Goal: Task Accomplishment & Management: Complete application form

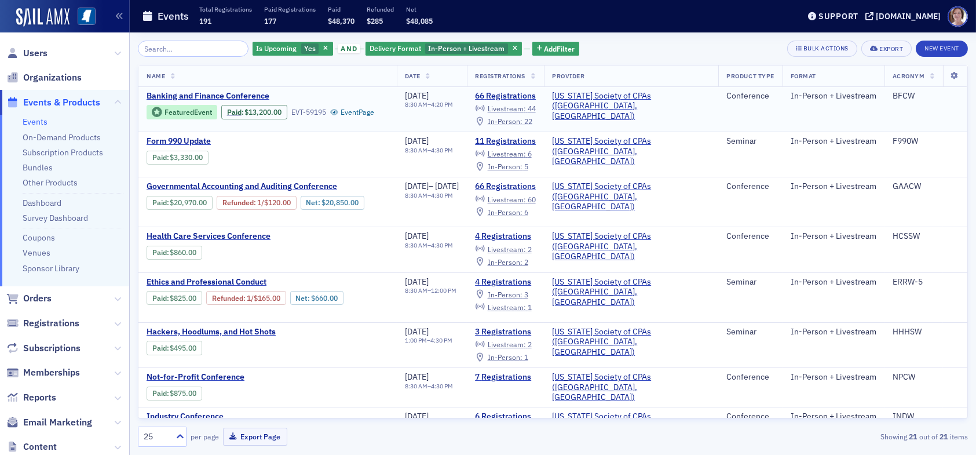
click at [522, 120] on span "In-Person :" at bounding box center [505, 120] width 35 height 9
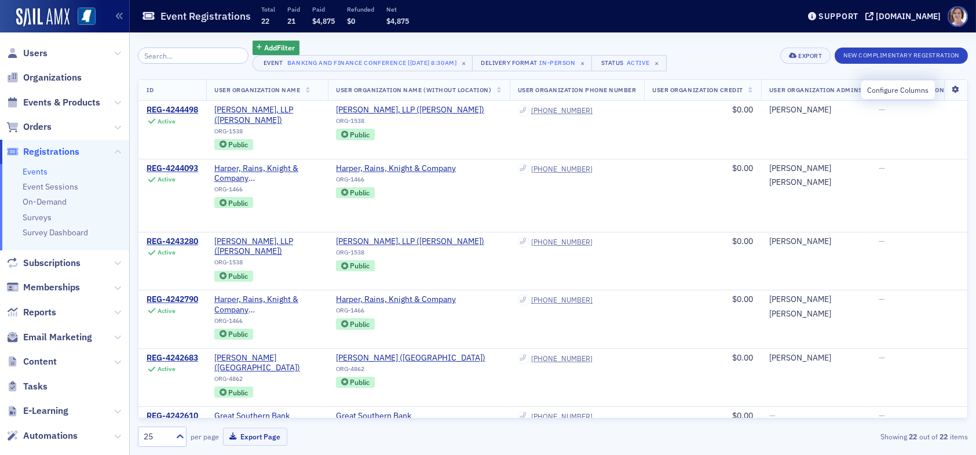
click at [946, 90] on icon at bounding box center [955, 89] width 24 height 7
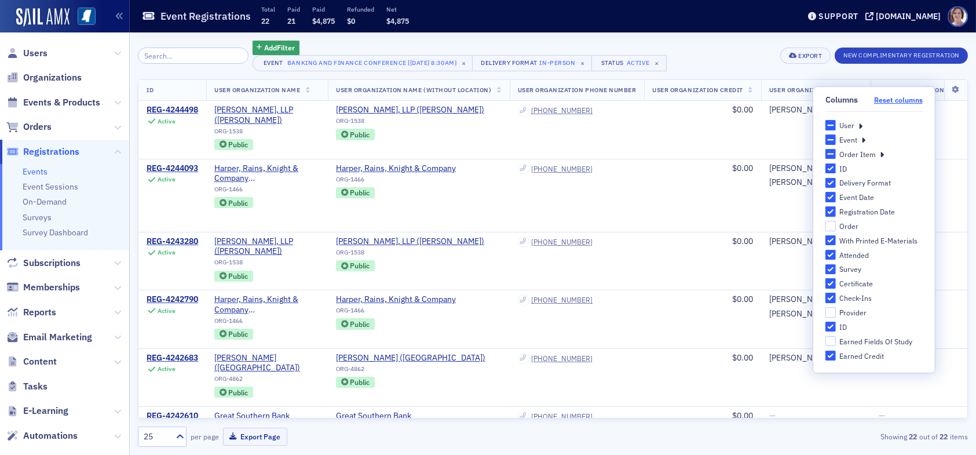
click at [902, 100] on button "Reset columns" at bounding box center [898, 100] width 49 height 9
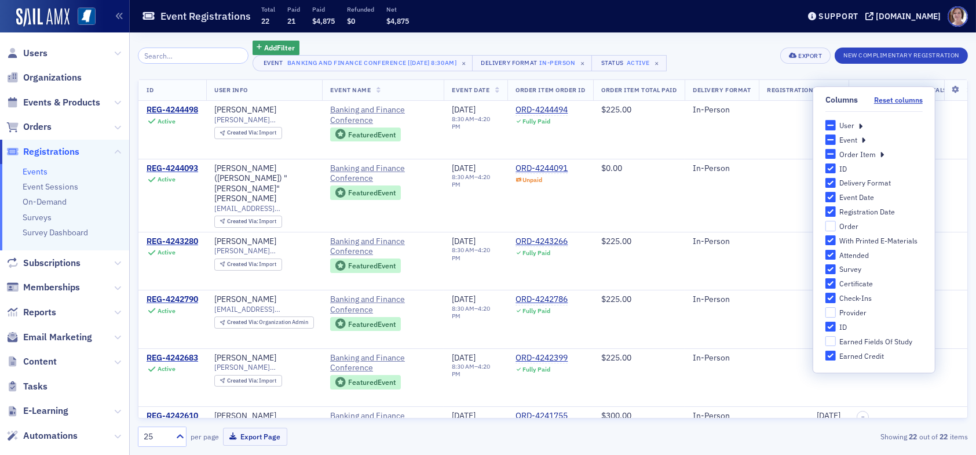
click at [861, 123] on icon at bounding box center [860, 125] width 4 height 10
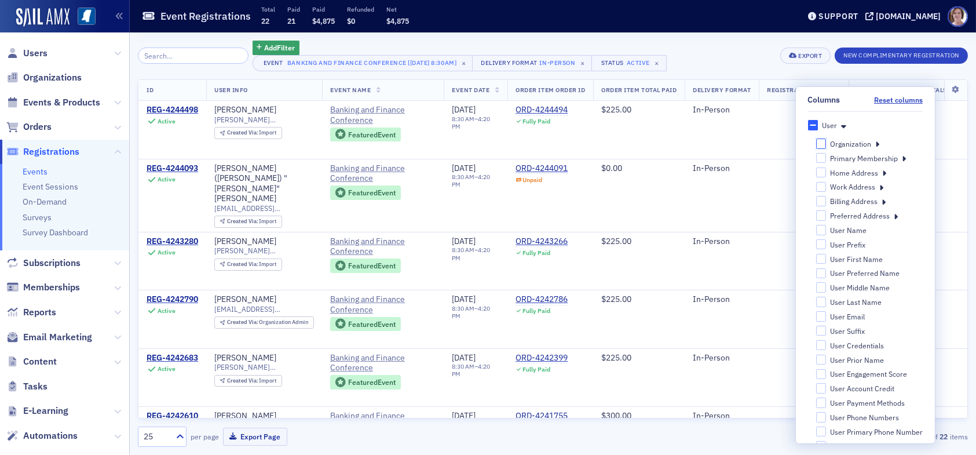
click at [817, 140] on input "Organization" at bounding box center [820, 143] width 10 height 10
checkbox input "false"
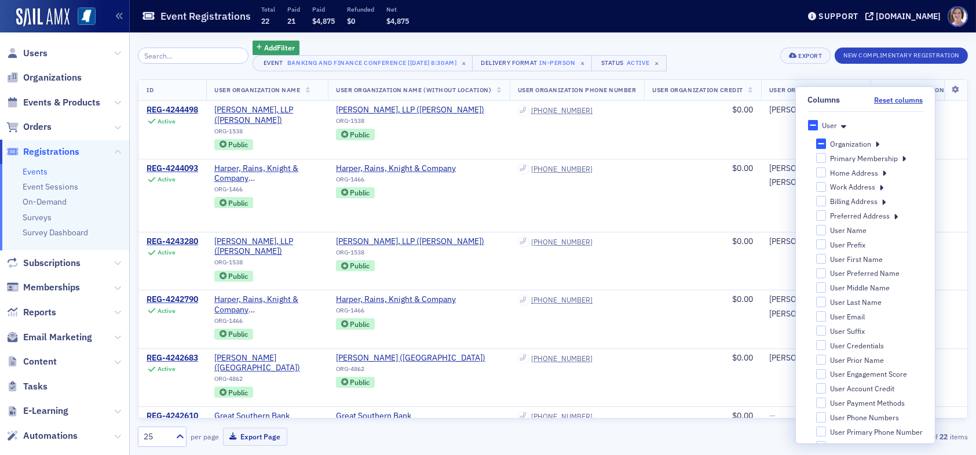
click at [743, 48] on div "Add Filter Event Banking and Finance Conference [8/21/2025 8:30am] × Delivery F…" at bounding box center [553, 56] width 830 height 31
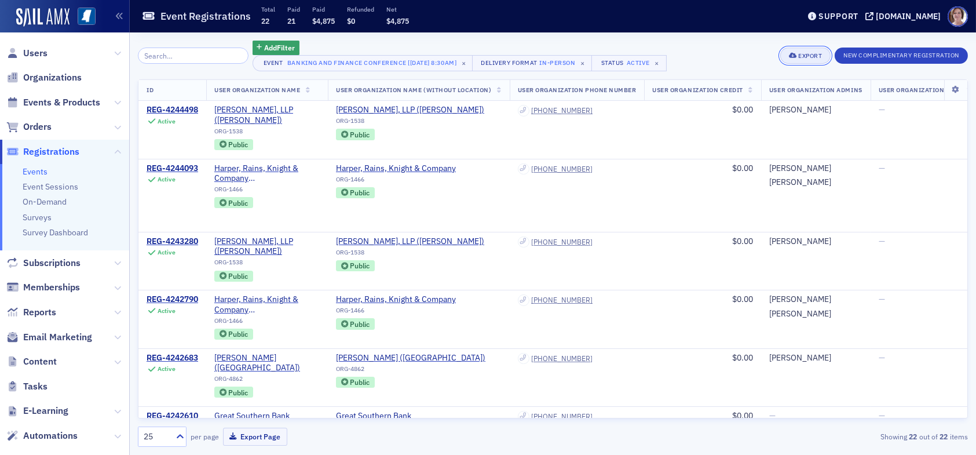
click at [812, 53] on div "Export" at bounding box center [810, 56] width 24 height 6
click at [765, 94] on button "Export All ( 22 Event Registrations )" at bounding box center [765, 95] width 125 height 19
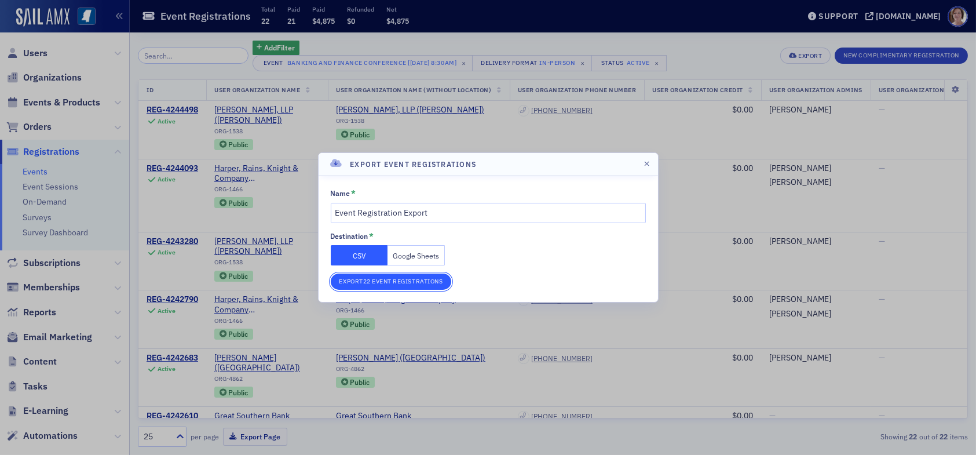
click at [405, 279] on button "Export 22 Event Registrations" at bounding box center [391, 281] width 121 height 16
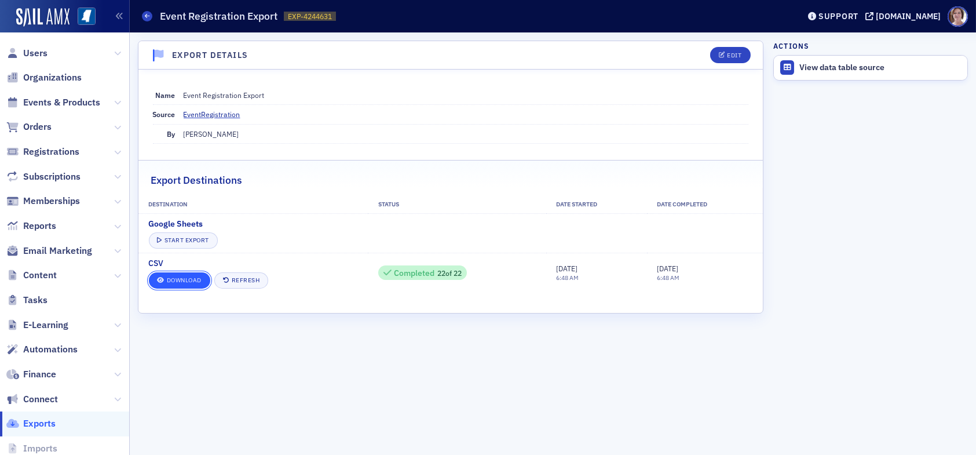
click at [188, 277] on link "Download" at bounding box center [179, 280] width 61 height 16
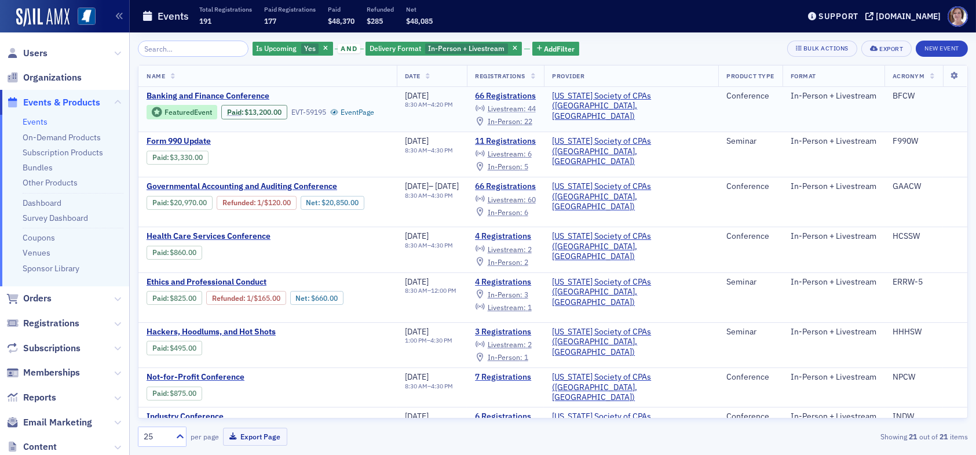
click at [526, 108] on span "Livestream :" at bounding box center [507, 108] width 38 height 9
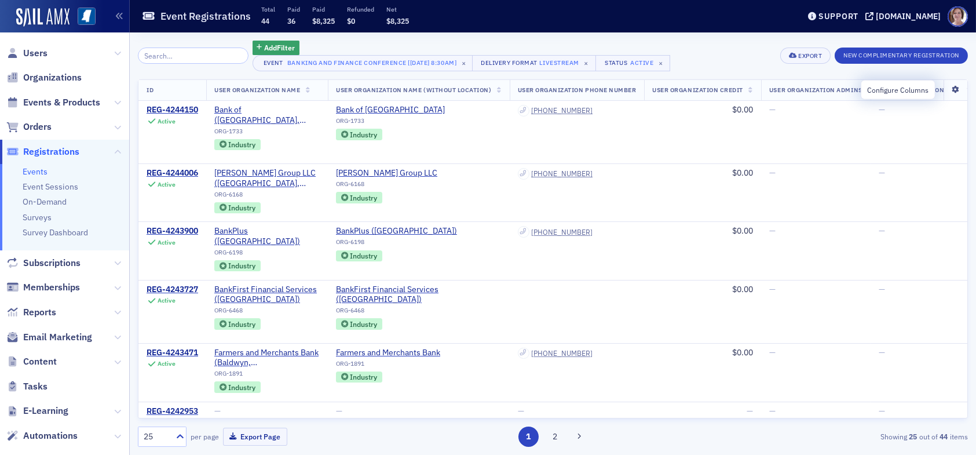
click at [949, 90] on icon at bounding box center [955, 89] width 24 height 7
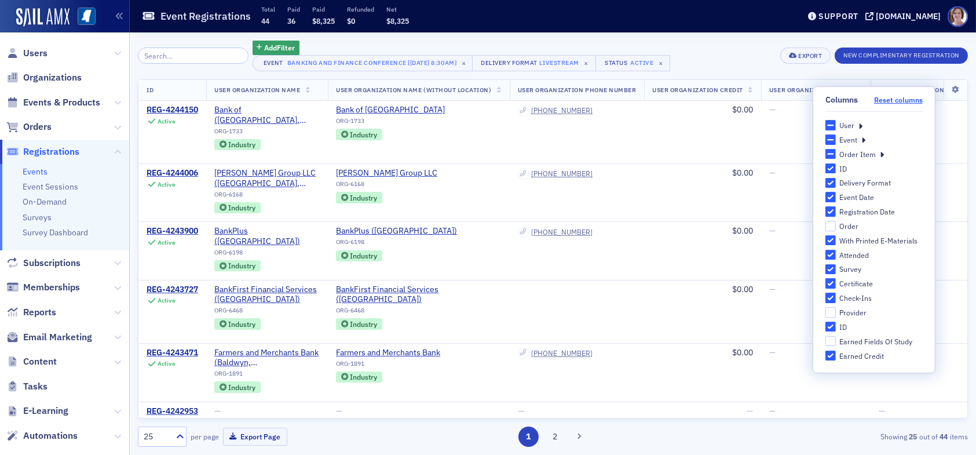
click at [885, 100] on button "Reset columns" at bounding box center [898, 100] width 49 height 9
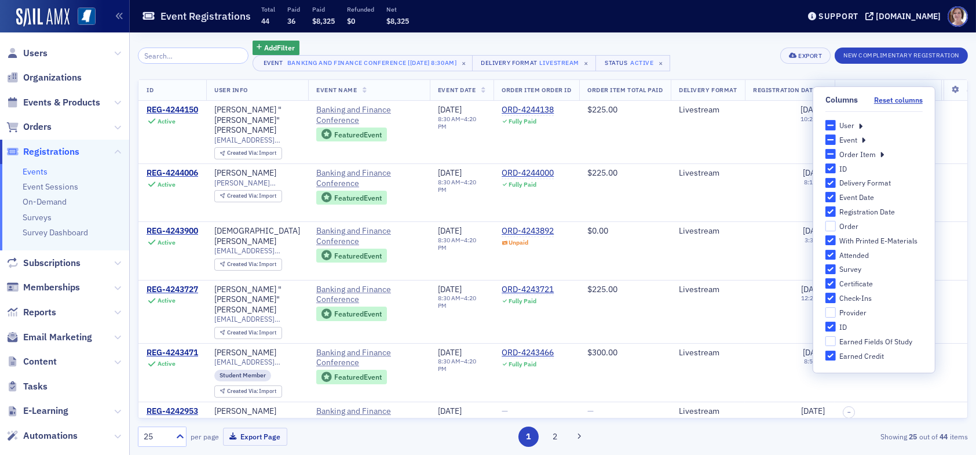
click at [860, 125] on icon at bounding box center [860, 125] width 4 height 10
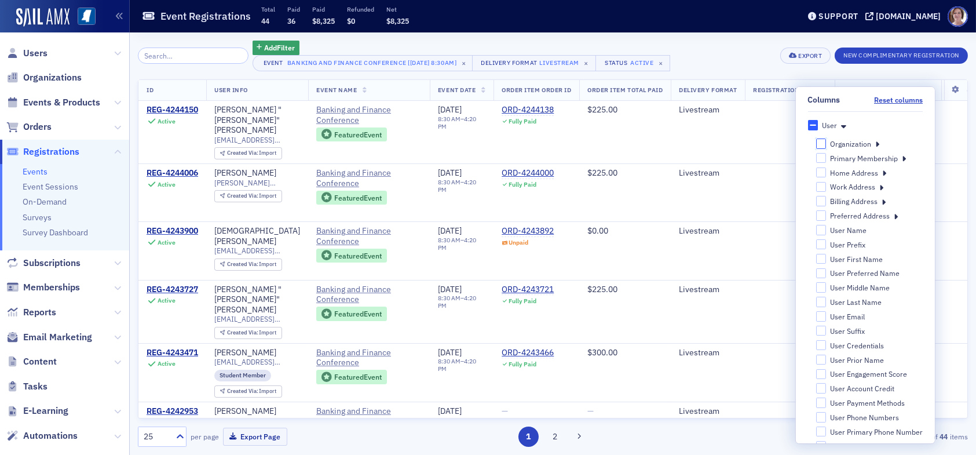
click at [815, 142] on input "Organization" at bounding box center [820, 143] width 10 height 10
checkbox input "false"
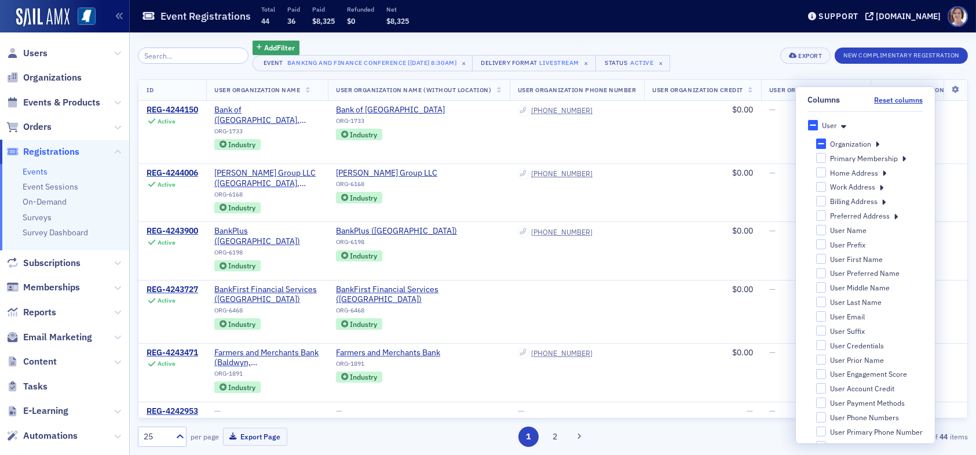
click at [716, 45] on div "Add Filter Event Banking and Finance Conference [8/21/2025 8:30am] × Delivery F…" at bounding box center [553, 56] width 830 height 31
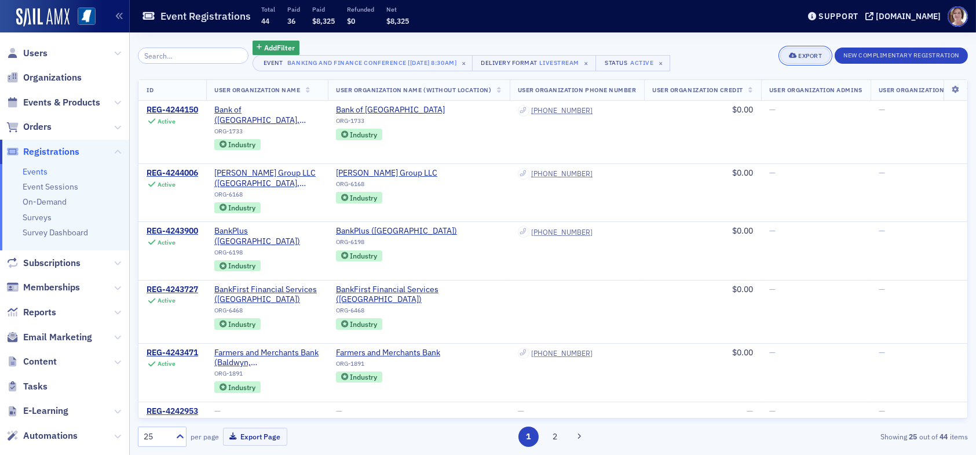
click at [805, 60] on button "Export" at bounding box center [805, 55] width 50 height 16
click at [748, 96] on button "Export All ( 44 Event Registrations )" at bounding box center [765, 95] width 125 height 19
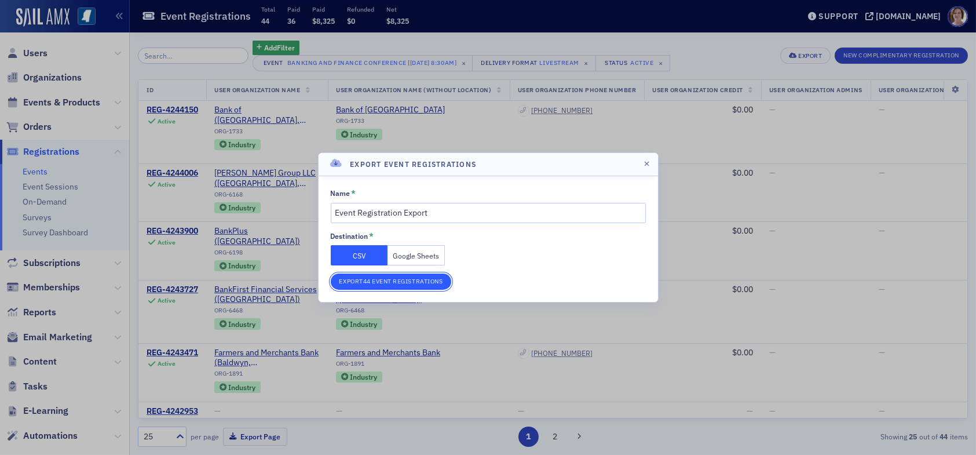
click at [398, 278] on button "Export 44 Event Registrations" at bounding box center [391, 281] width 121 height 16
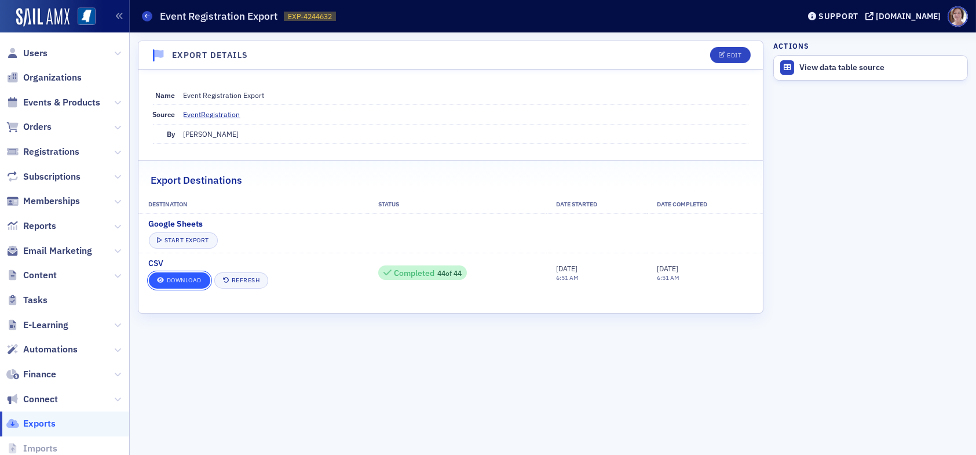
click at [191, 277] on link "Download" at bounding box center [179, 280] width 61 height 16
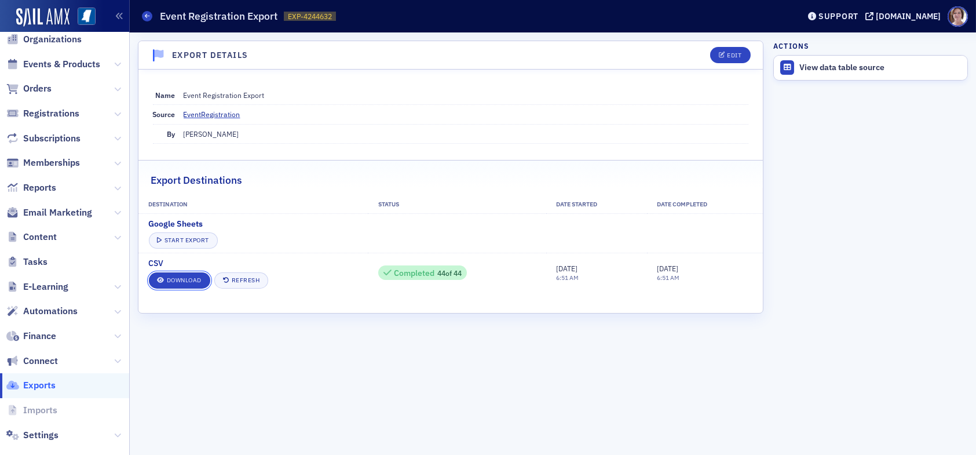
scroll to position [54, 0]
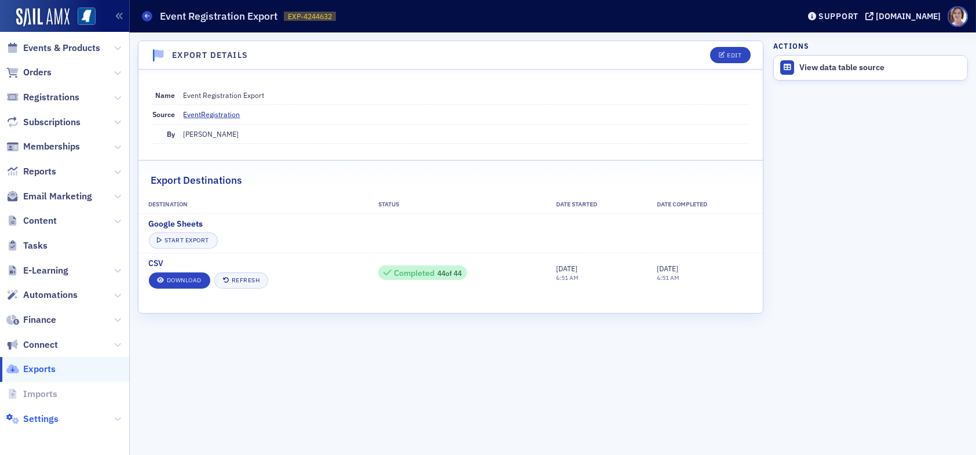
click at [56, 418] on span "Settings" at bounding box center [40, 418] width 35 height 13
select select "US"
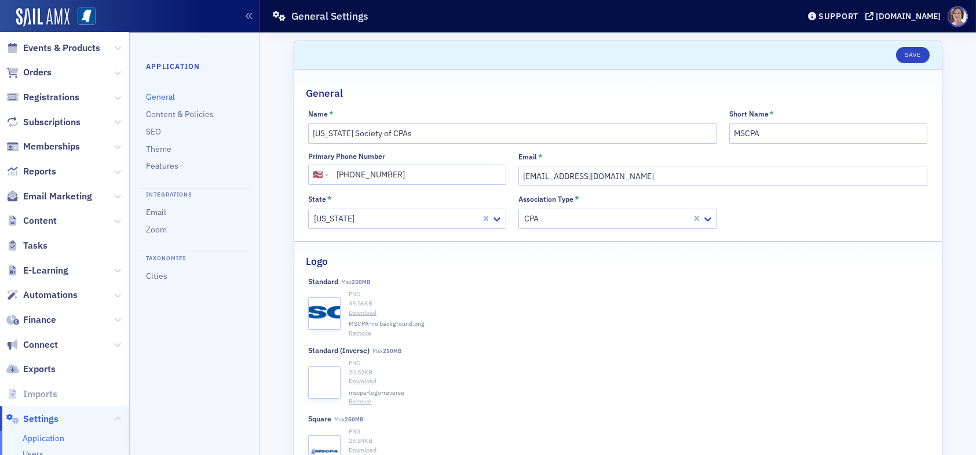
click at [167, 97] on link "General" at bounding box center [160, 96] width 29 height 10
select select "US"
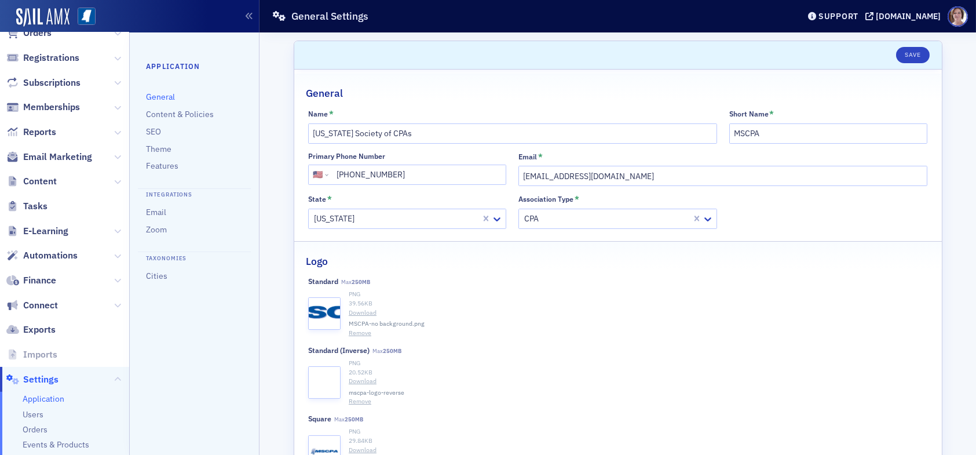
scroll to position [112, 0]
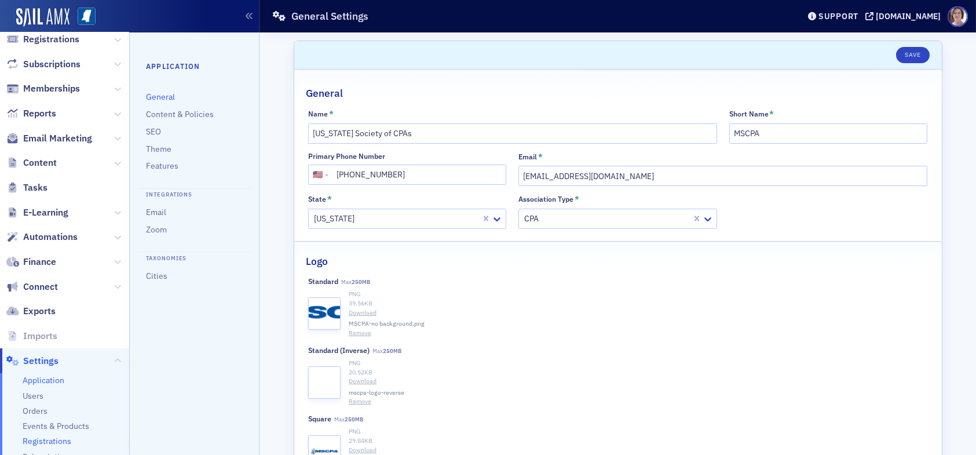
click at [62, 441] on span "Registrations" at bounding box center [47, 440] width 49 height 11
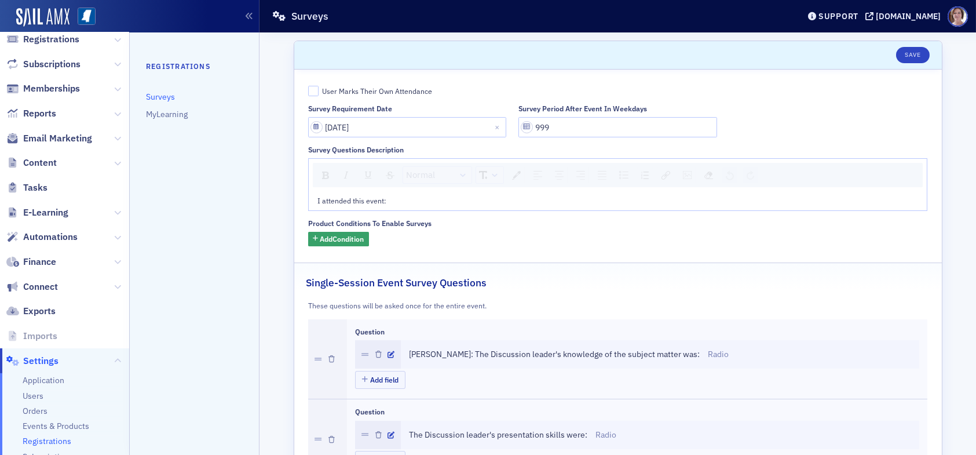
click at [162, 97] on link "Surveys" at bounding box center [160, 96] width 29 height 10
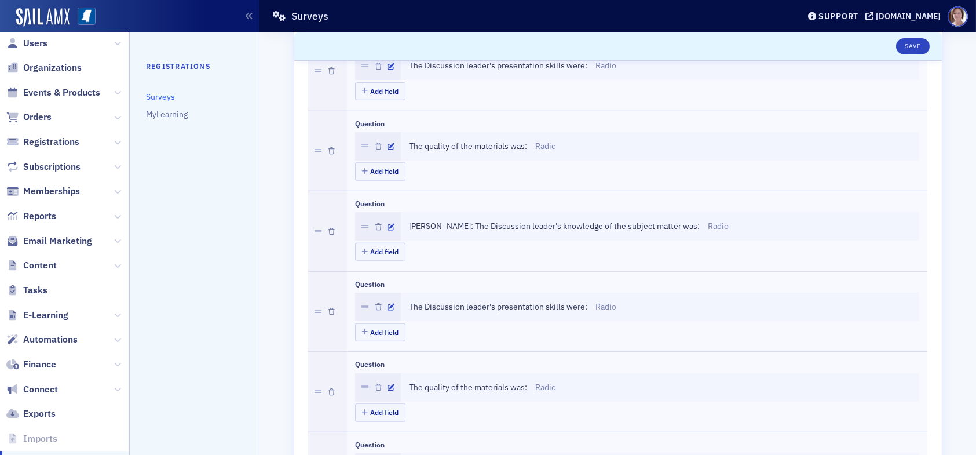
scroll to position [8, 0]
click at [61, 142] on span "Registrations" at bounding box center [51, 143] width 56 height 13
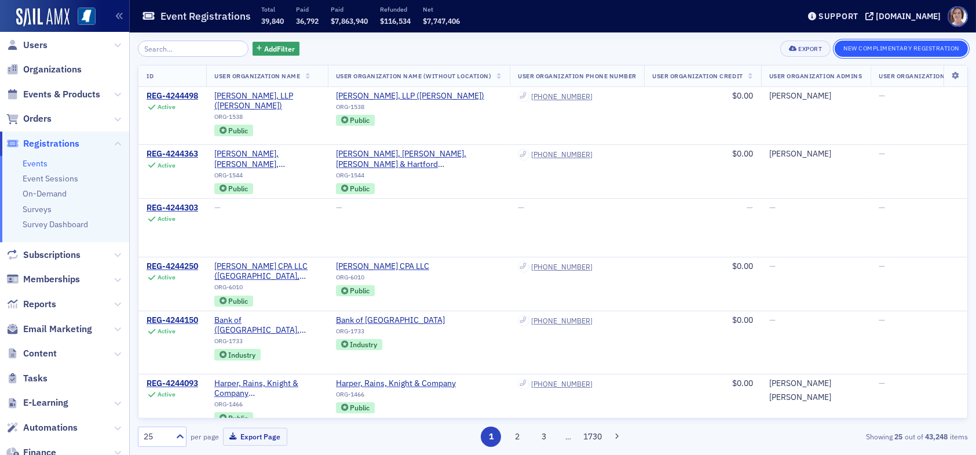
click at [877, 46] on button "New Complimentary Registration" at bounding box center [900, 49] width 133 height 16
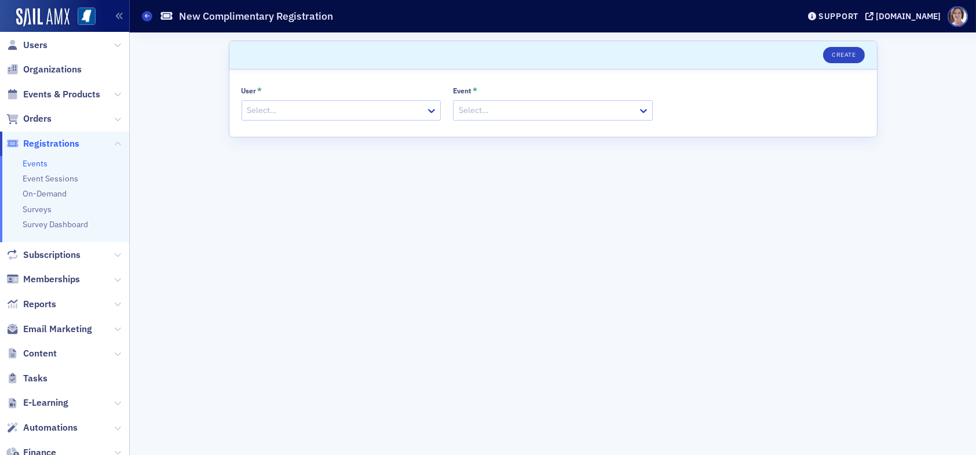
click at [382, 112] on div at bounding box center [335, 110] width 179 height 14
type input "lydia carlisle"
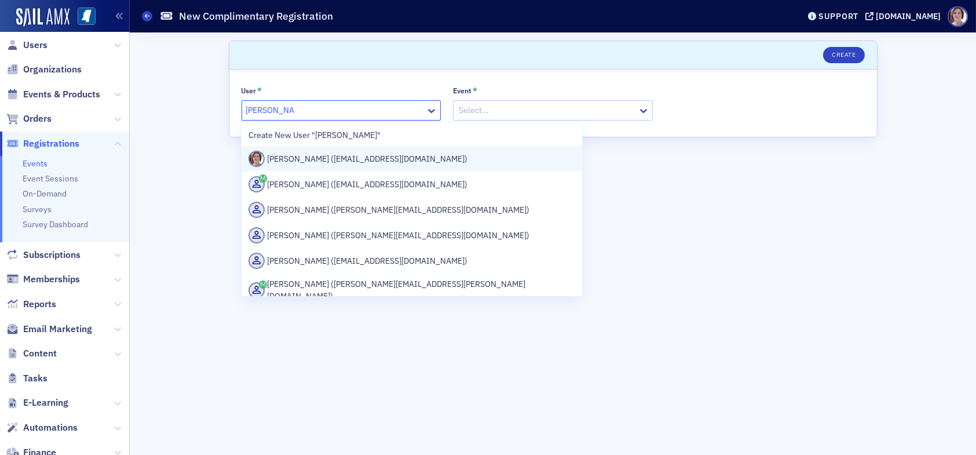
click at [381, 163] on div "Lydia Carlisle (lcarlisle@ms-cpa.org)" at bounding box center [411, 159] width 327 height 16
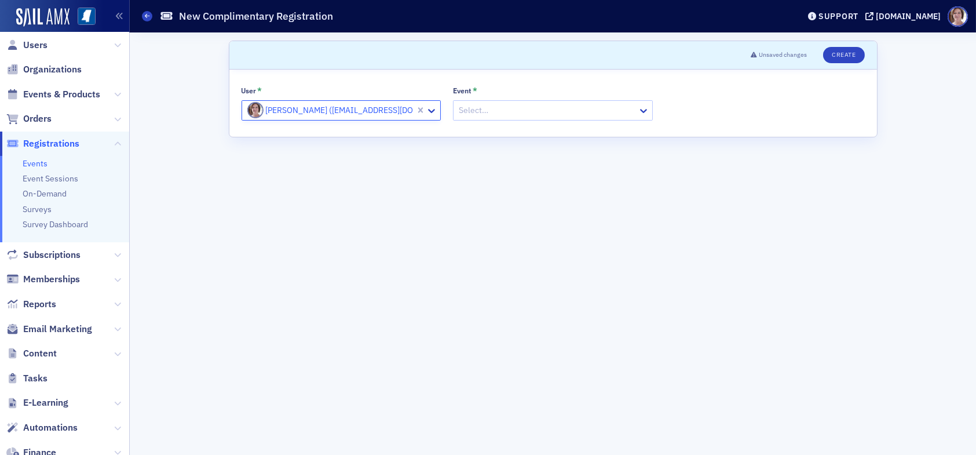
click at [492, 111] on div at bounding box center [546, 110] width 179 height 14
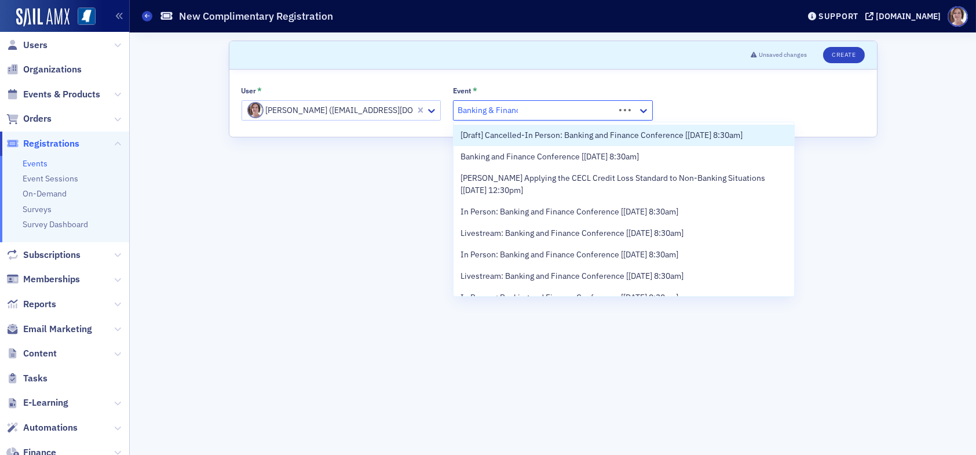
type input "Banking & Finance"
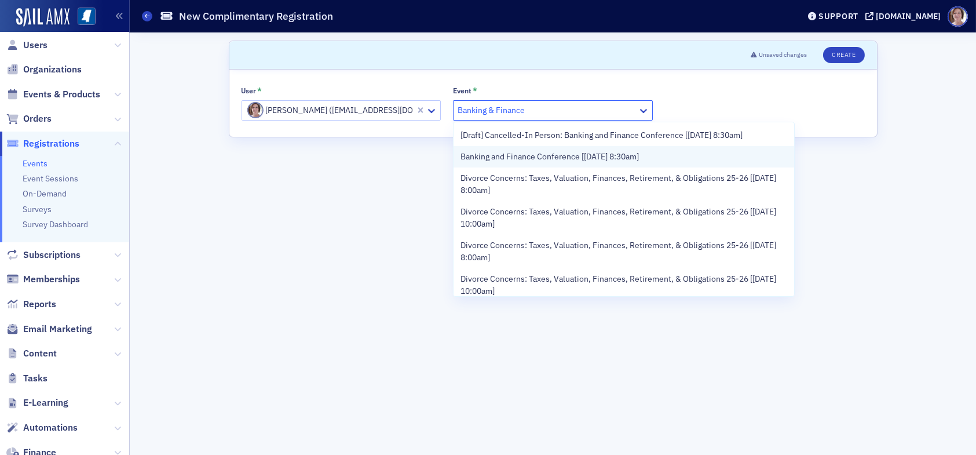
click at [553, 158] on span "Banking and Finance Conference [8/21/2025 8:30am]" at bounding box center [549, 157] width 178 height 12
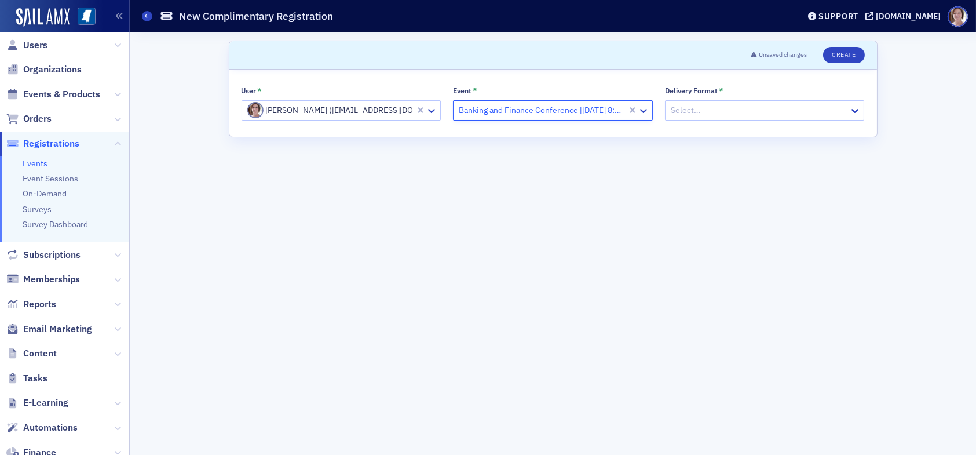
click at [786, 109] on div at bounding box center [758, 110] width 179 height 14
click at [728, 155] on div "Online" at bounding box center [764, 157] width 185 height 12
click at [845, 58] on button "Create" at bounding box center [843, 55] width 41 height 16
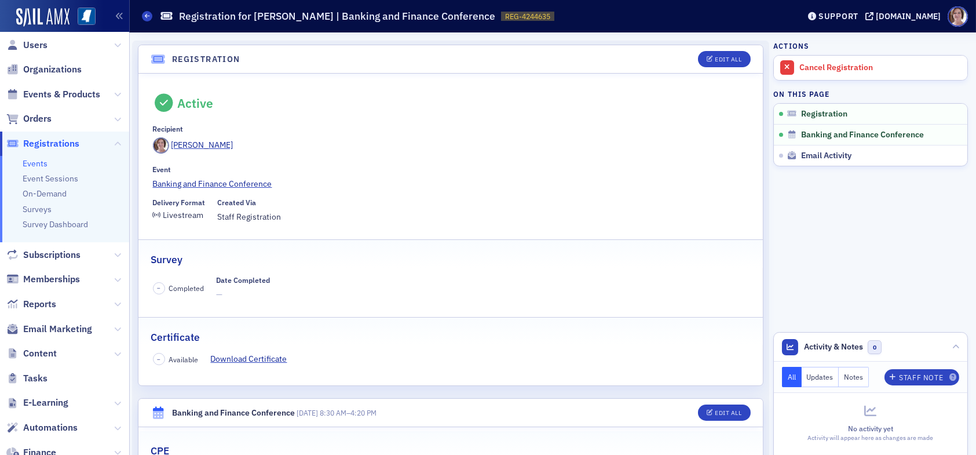
click at [58, 143] on span "Registrations" at bounding box center [51, 143] width 56 height 13
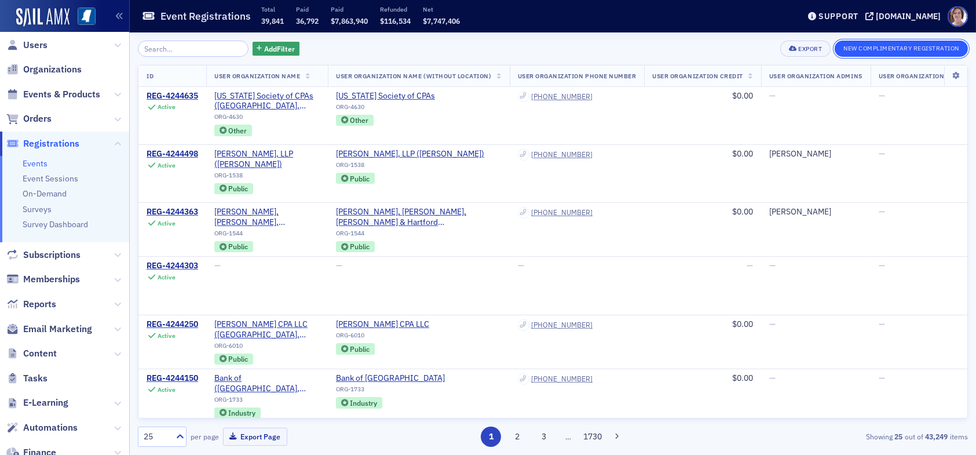
click at [871, 46] on button "New Complimentary Registration" at bounding box center [900, 49] width 133 height 16
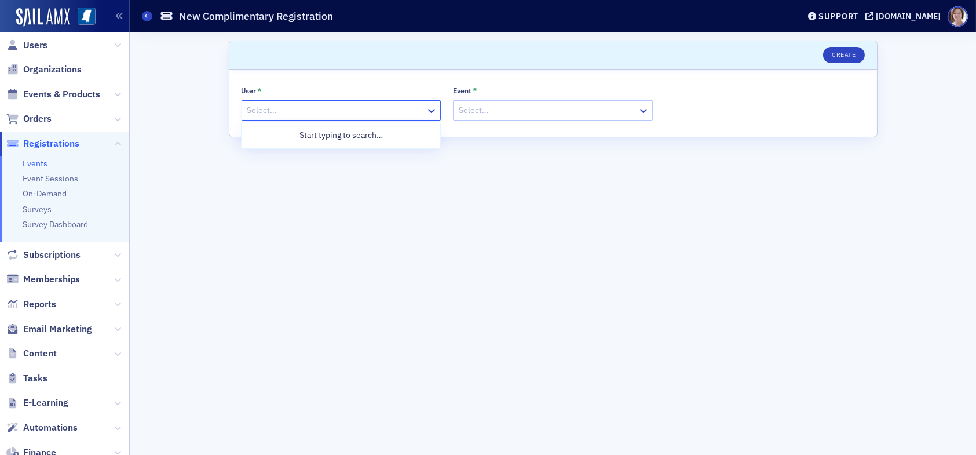
click at [306, 109] on div at bounding box center [335, 110] width 179 height 14
click at [29, 43] on span "Users" at bounding box center [35, 45] width 24 height 13
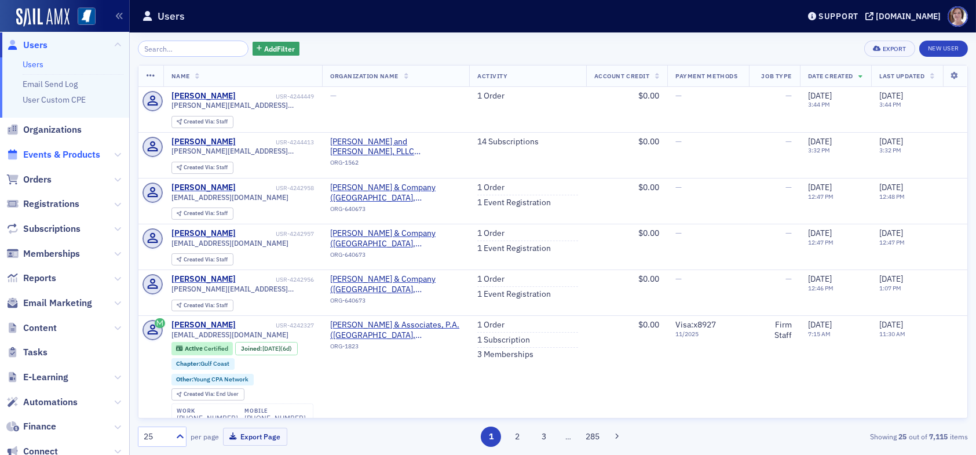
click at [52, 155] on span "Events & Products" at bounding box center [61, 154] width 77 height 13
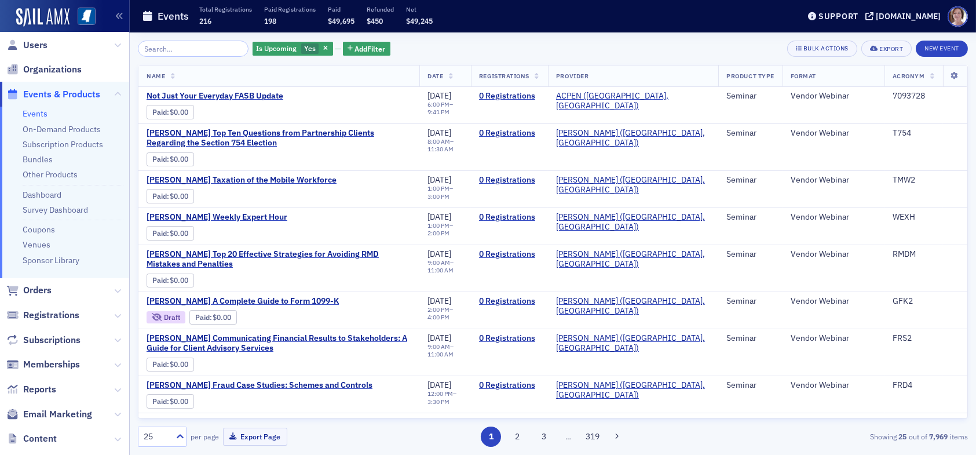
click at [177, 52] on input "search" at bounding box center [193, 49] width 111 height 16
click at [323, 46] on icon "button" at bounding box center [325, 49] width 5 height 6
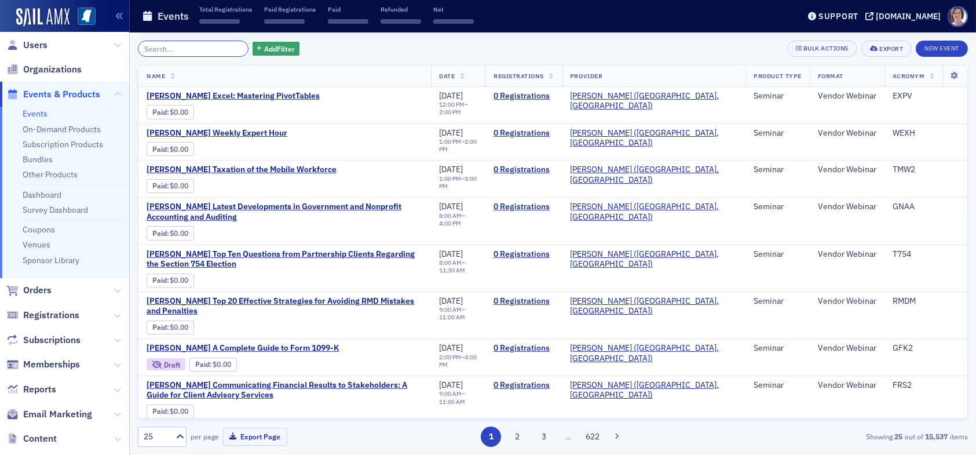
click at [197, 50] on input "search" at bounding box center [193, 49] width 111 height 16
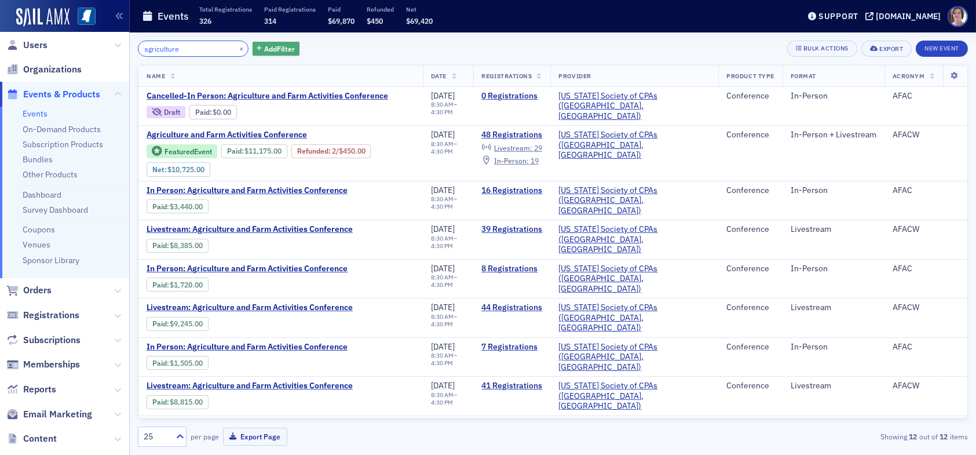
type input "agriculture"
click at [270, 49] on span "Add Filter" at bounding box center [279, 48] width 31 height 10
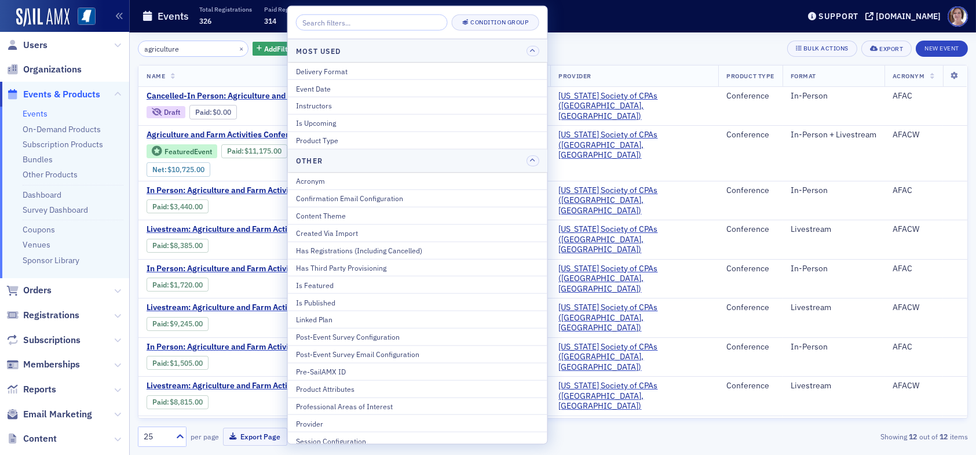
click at [220, 78] on th "Name" at bounding box center [280, 75] width 284 height 21
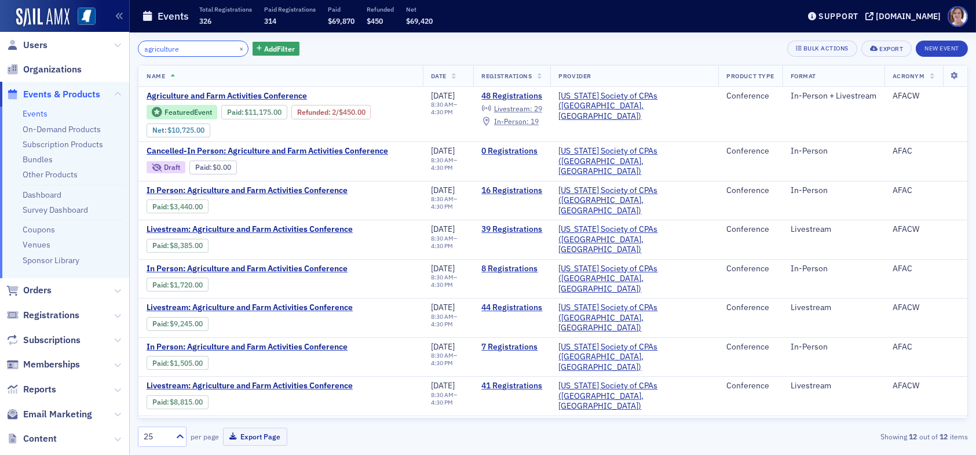
click at [190, 51] on input "agriculture" at bounding box center [193, 49] width 111 height 16
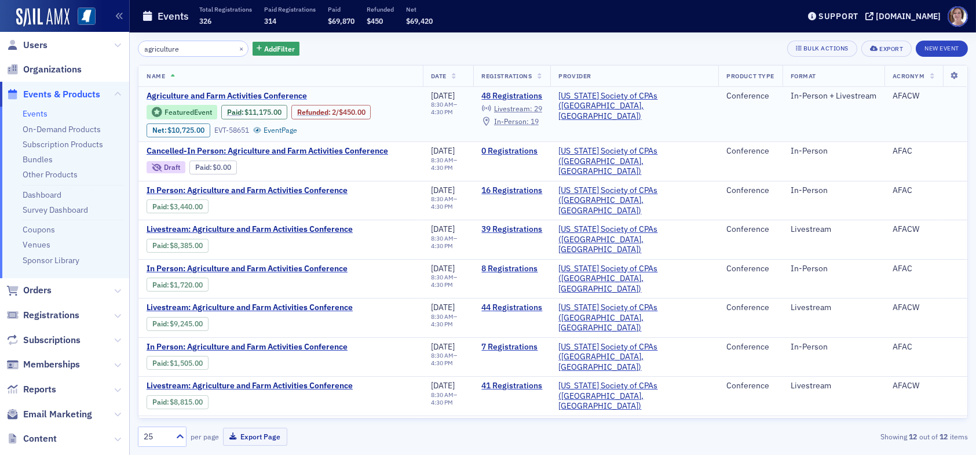
click at [279, 94] on span "Agriculture and Farm Activities Conference" at bounding box center [244, 96] width 195 height 10
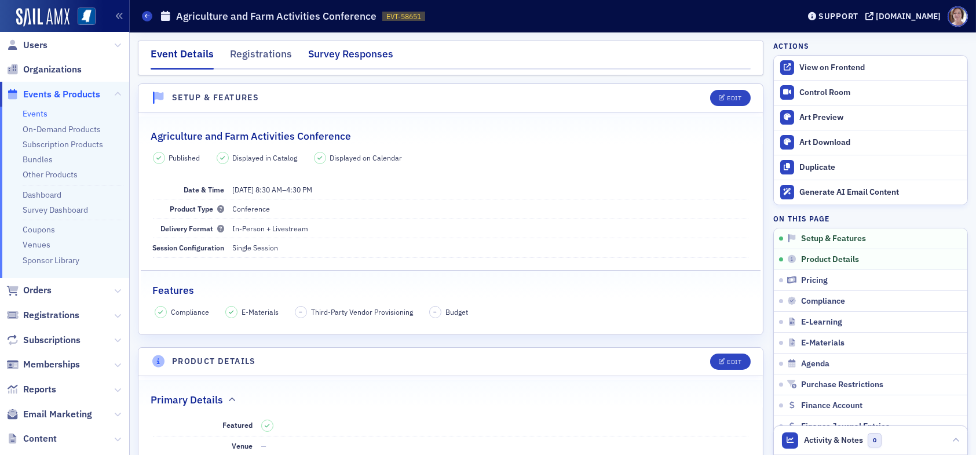
click at [356, 56] on div "Survey Responses" at bounding box center [350, 56] width 85 height 21
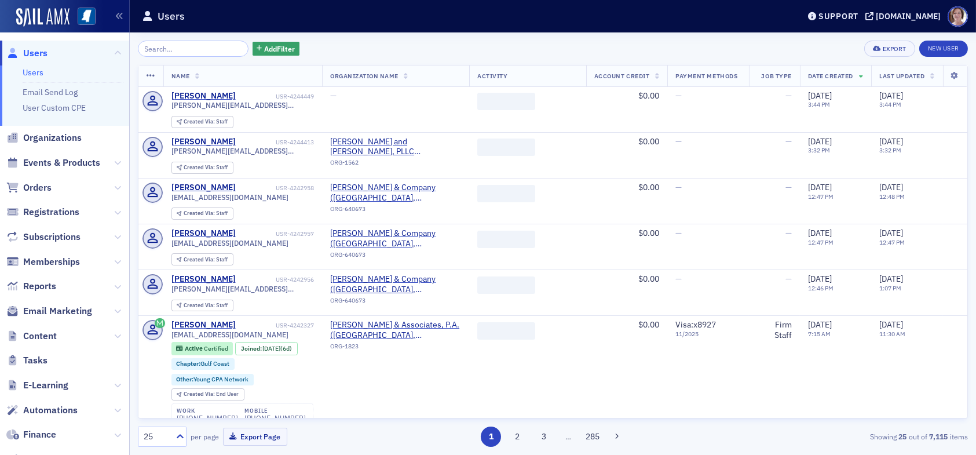
click at [175, 50] on input "search" at bounding box center [193, 49] width 111 height 16
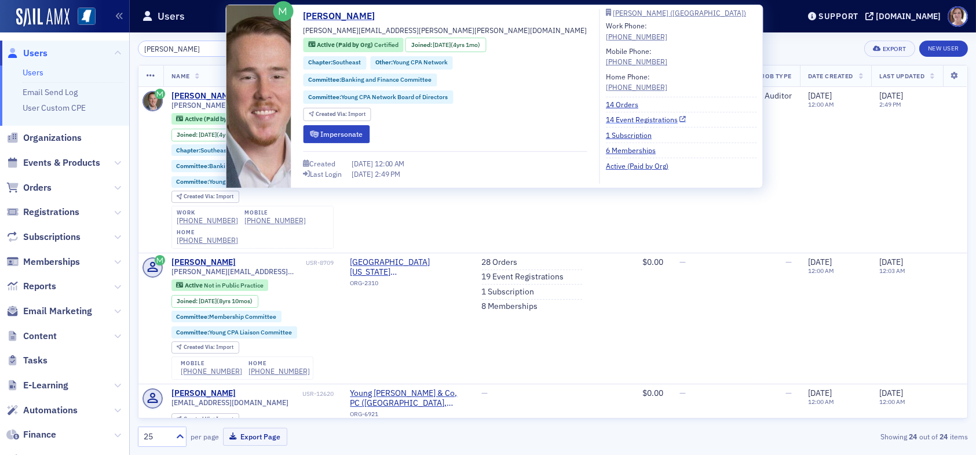
type input "[PERSON_NAME]"
click at [607, 120] on link "14 Event Registrations" at bounding box center [646, 119] width 80 height 10
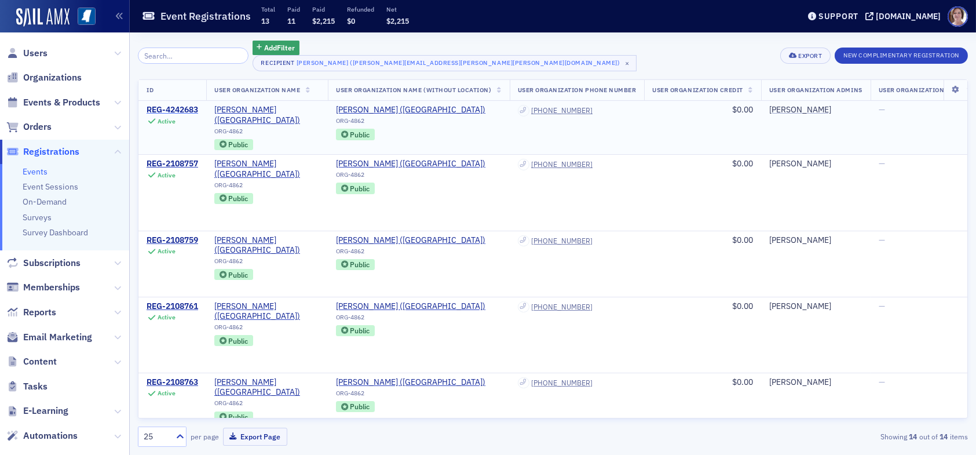
click at [192, 111] on div "REG-4242683" at bounding box center [173, 110] width 52 height 10
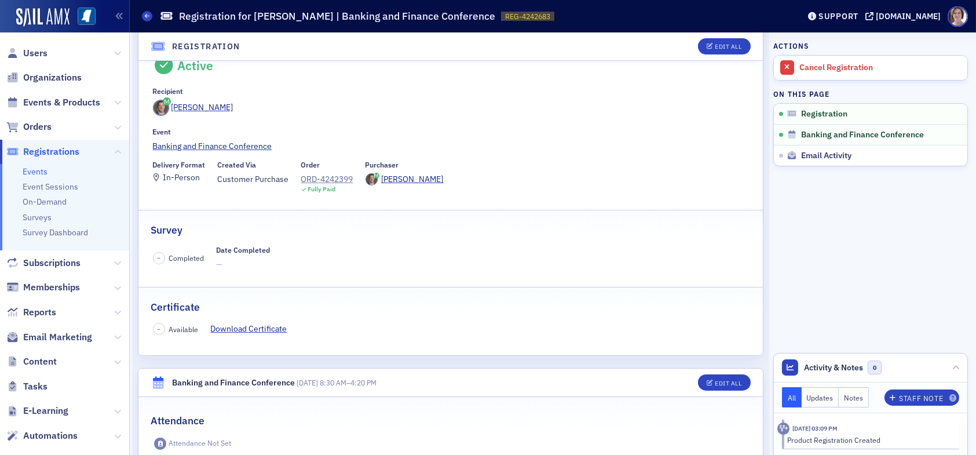
scroll to position [58, 0]
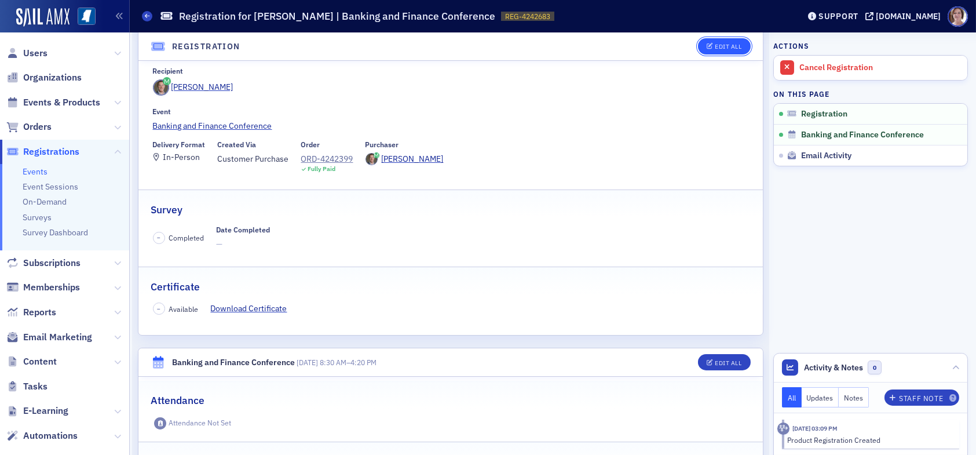
click at [715, 48] on div "Edit All" at bounding box center [728, 46] width 27 height 6
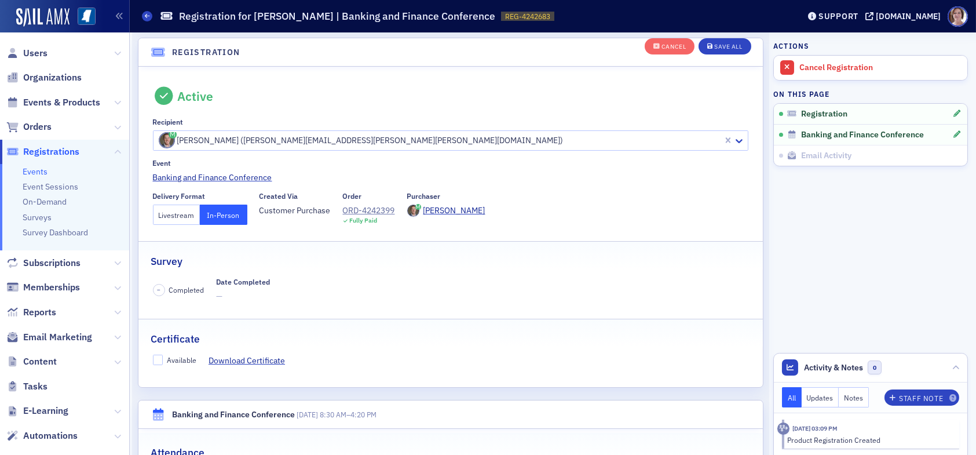
scroll to position [30, 0]
click at [184, 215] on button "Livestream" at bounding box center [176, 216] width 47 height 20
click at [714, 48] on div "Save All" at bounding box center [728, 47] width 28 height 6
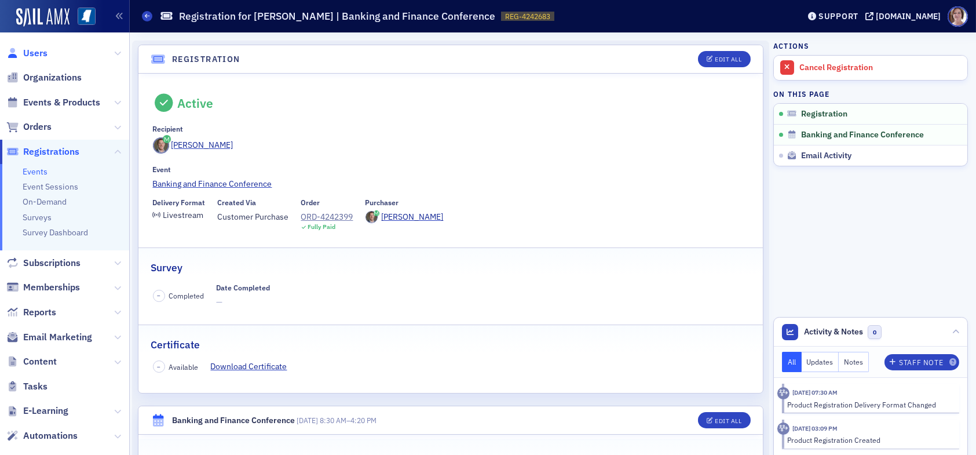
click at [36, 53] on span "Users" at bounding box center [35, 53] width 24 height 13
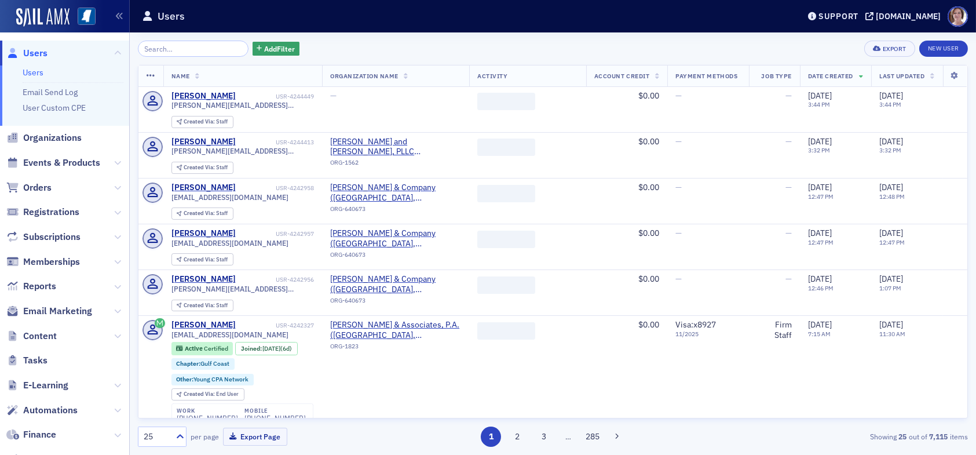
click at [206, 52] on input "search" at bounding box center [193, 49] width 111 height 16
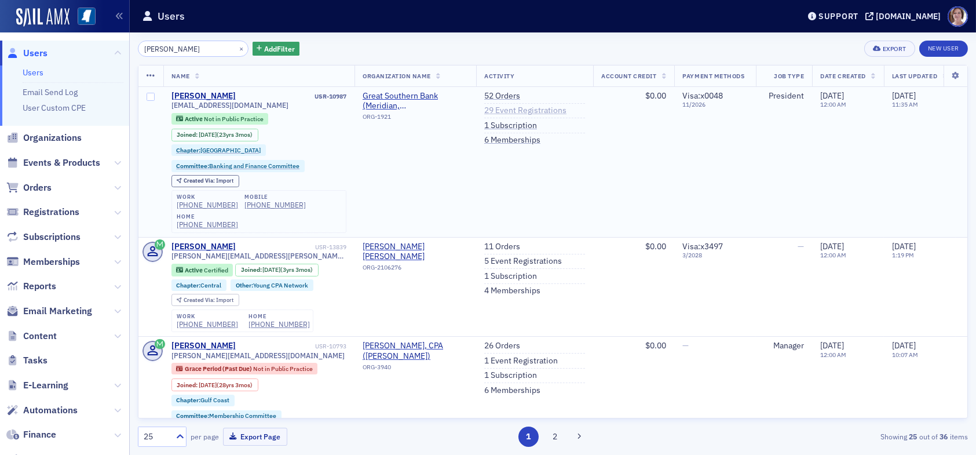
type input "[PERSON_NAME]"
click at [519, 108] on link "29 Event Registrations" at bounding box center [525, 110] width 82 height 10
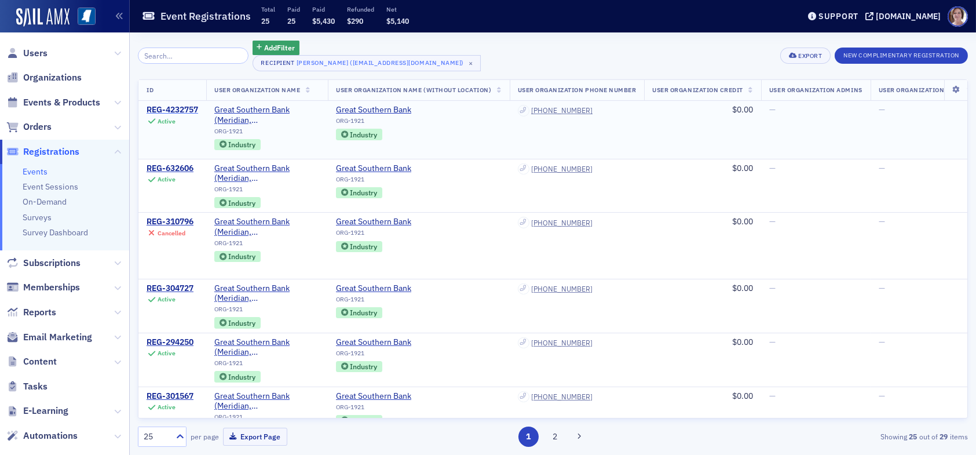
click at [180, 109] on div "REG-4232757" at bounding box center [173, 110] width 52 height 10
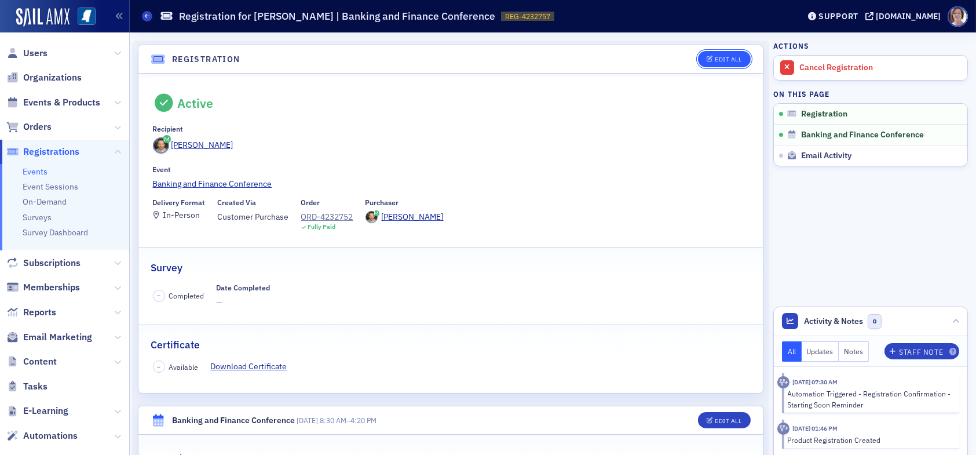
click at [715, 57] on div "Edit All" at bounding box center [728, 59] width 27 height 6
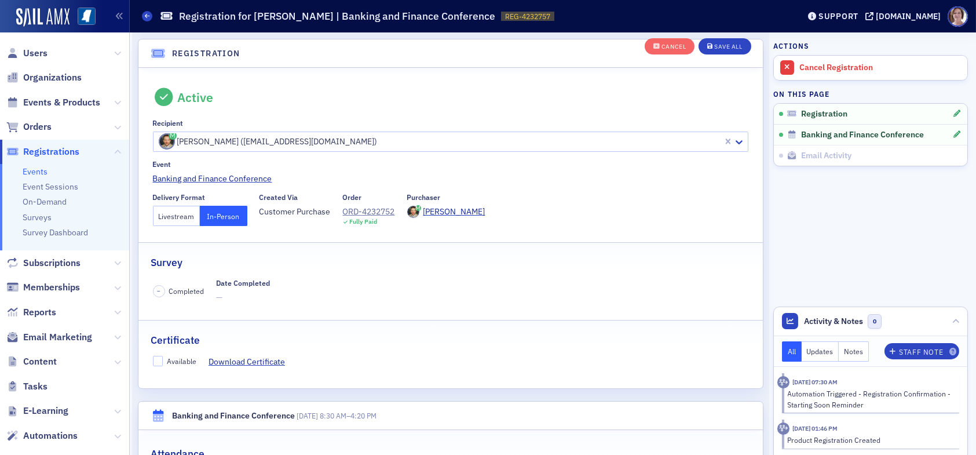
click at [184, 215] on button "Livestream" at bounding box center [176, 216] width 47 height 20
click at [719, 46] on div "Save All" at bounding box center [728, 47] width 28 height 6
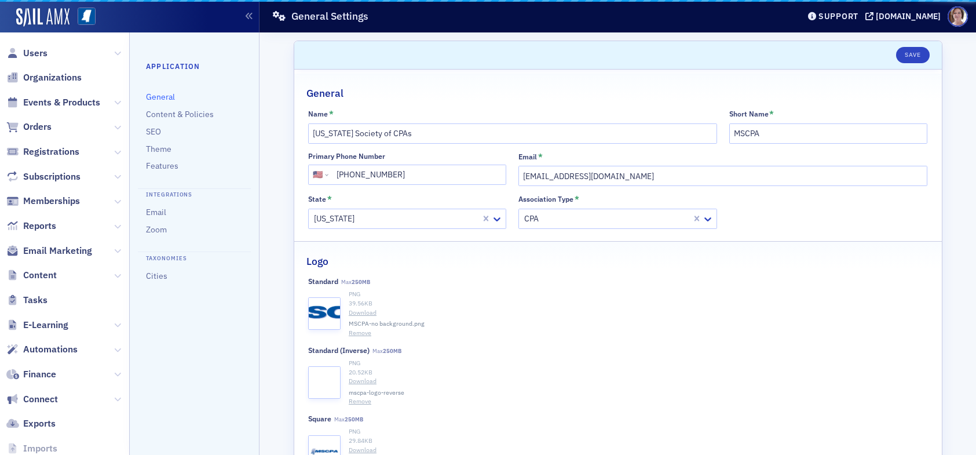
select select "US"
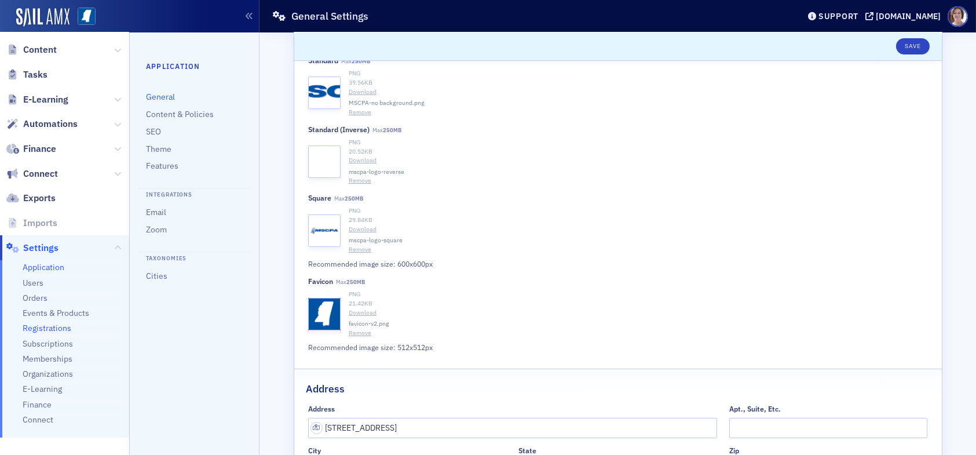
click at [45, 327] on span "Registrations" at bounding box center [47, 328] width 49 height 11
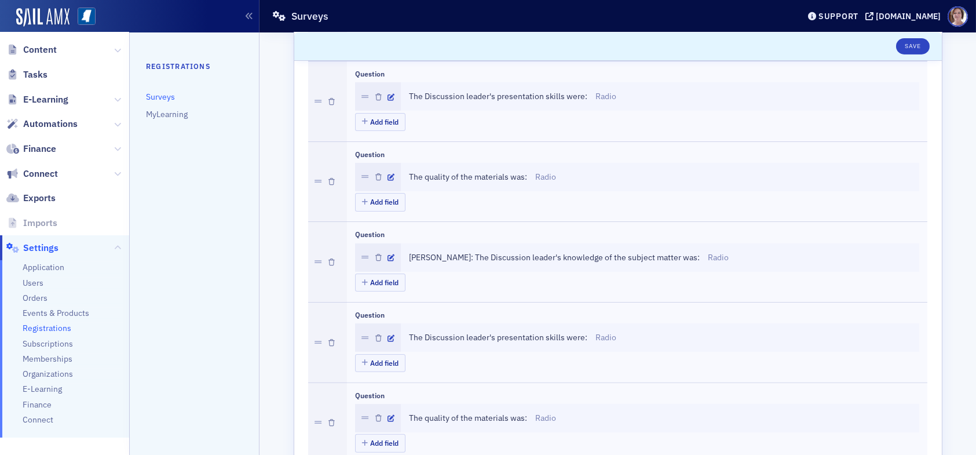
scroll to position [1042, 0]
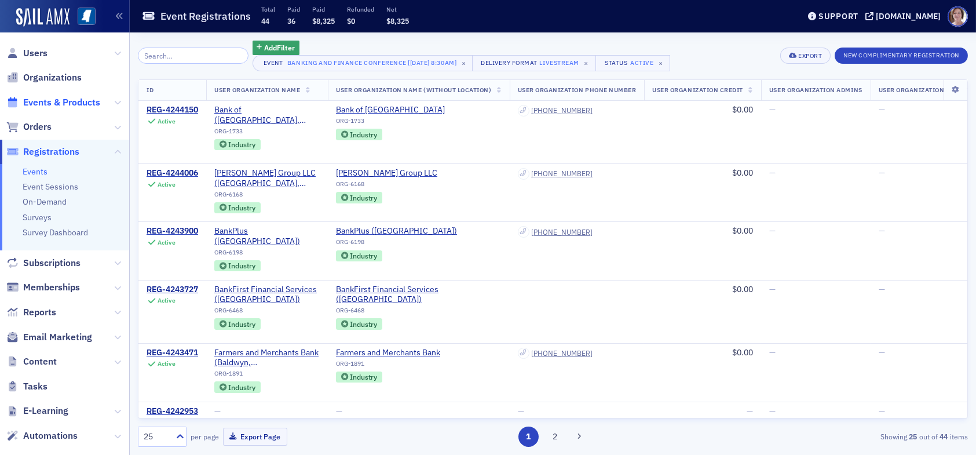
click at [64, 102] on span "Events & Products" at bounding box center [61, 102] width 77 height 13
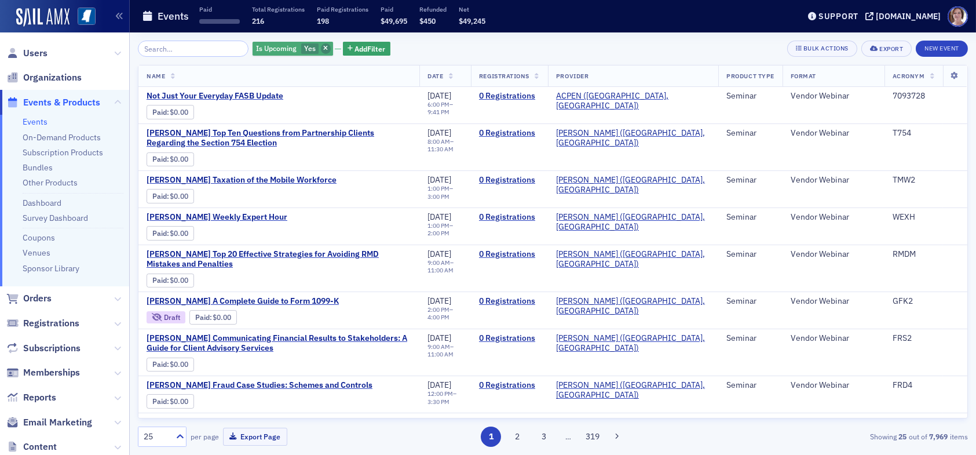
click at [323, 47] on icon "button" at bounding box center [325, 49] width 5 height 6
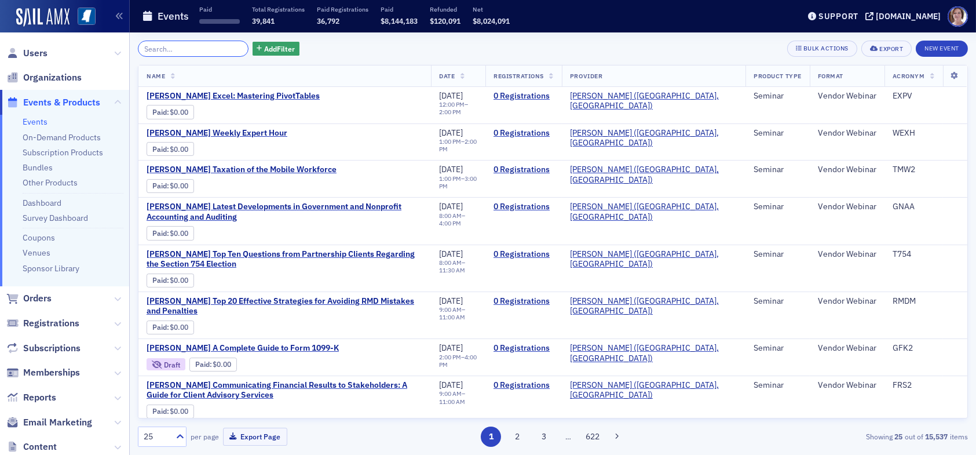
click at [199, 50] on input "search" at bounding box center [193, 49] width 111 height 16
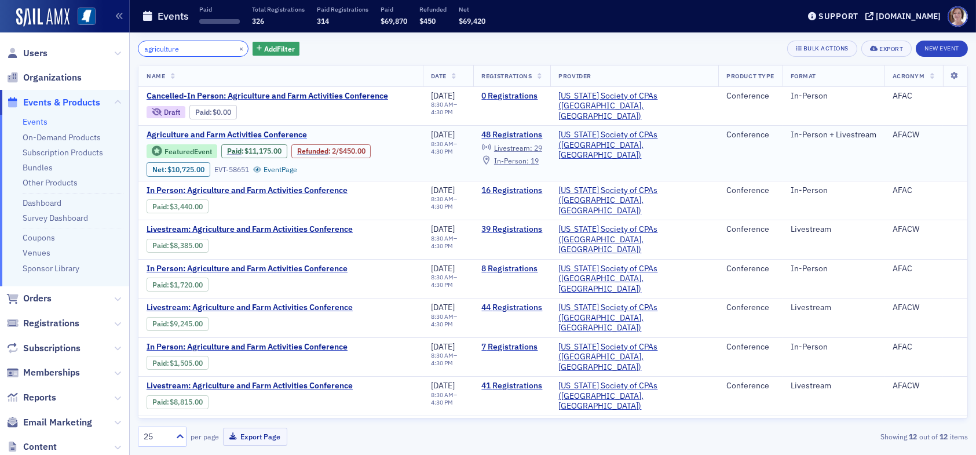
type input "agriculture"
click at [255, 133] on span "Agriculture and Farm Activities Conference" at bounding box center [244, 135] width 195 height 10
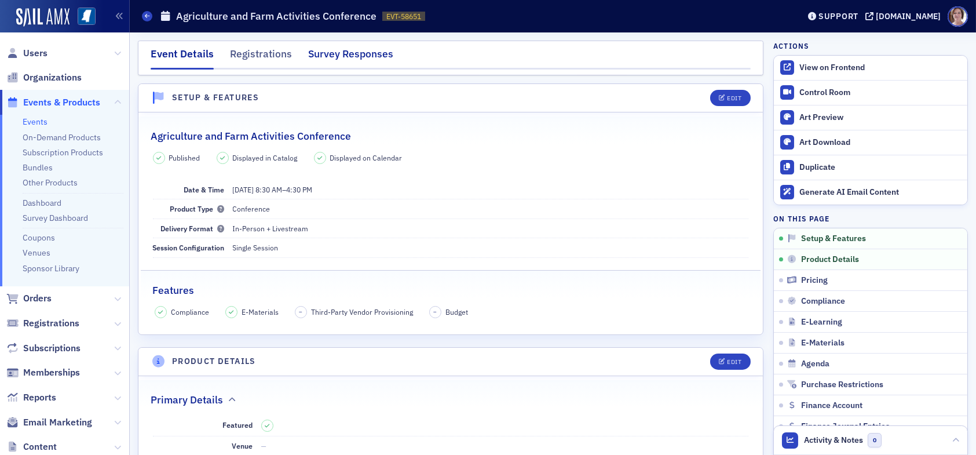
click at [351, 54] on div "Survey Responses" at bounding box center [350, 56] width 85 height 21
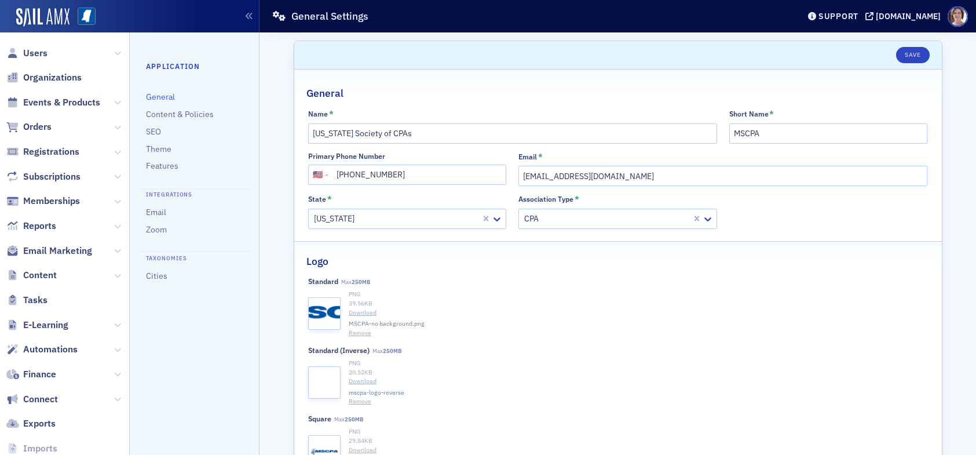
select select "US"
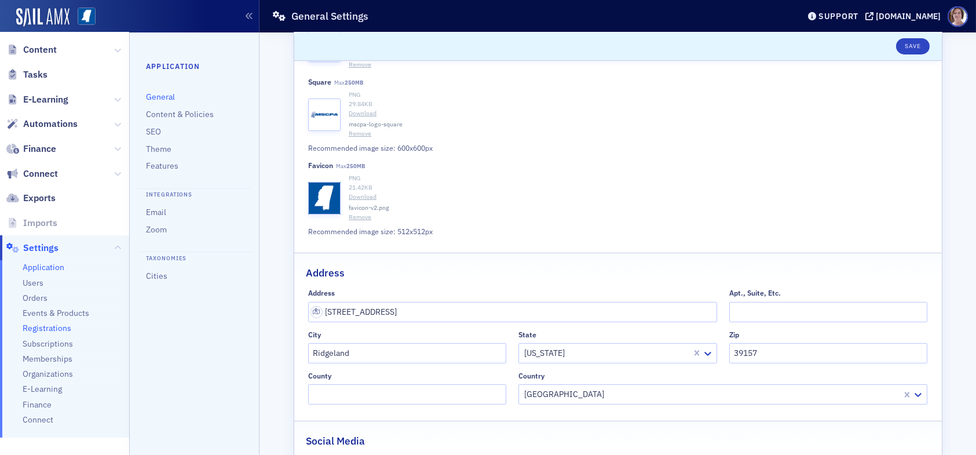
click at [35, 328] on span "Registrations" at bounding box center [47, 328] width 49 height 11
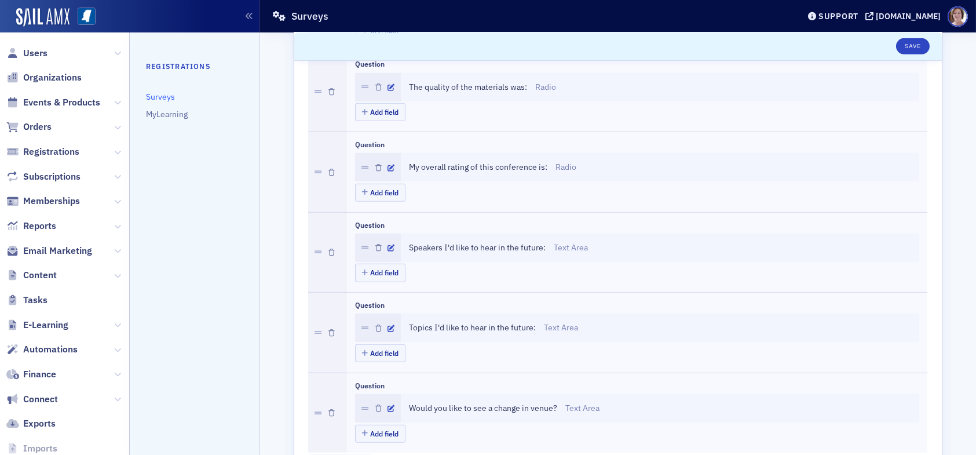
scroll to position [1853, 0]
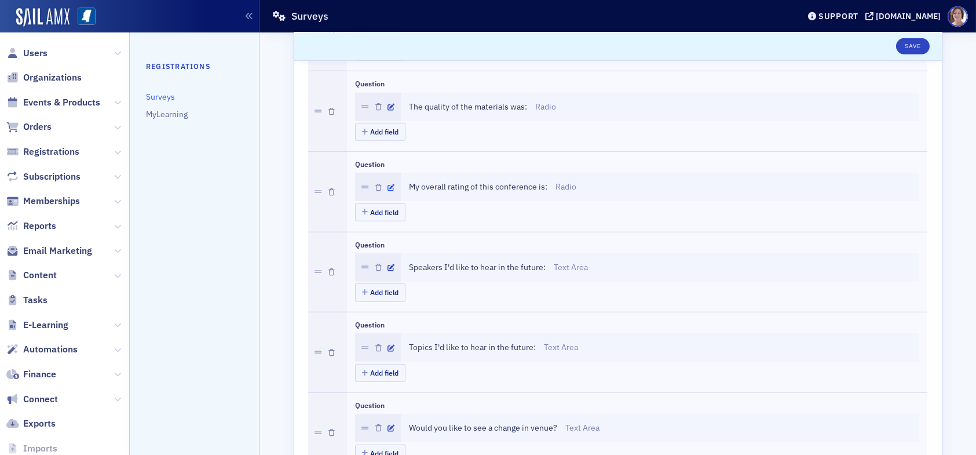
click at [388, 184] on icon "button" at bounding box center [391, 187] width 7 height 7
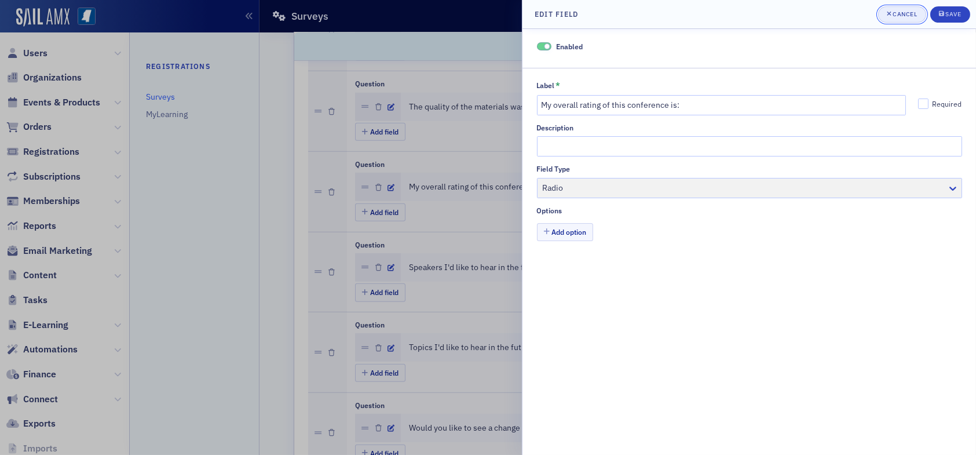
click at [902, 14] on div "Cancel" at bounding box center [904, 14] width 24 height 6
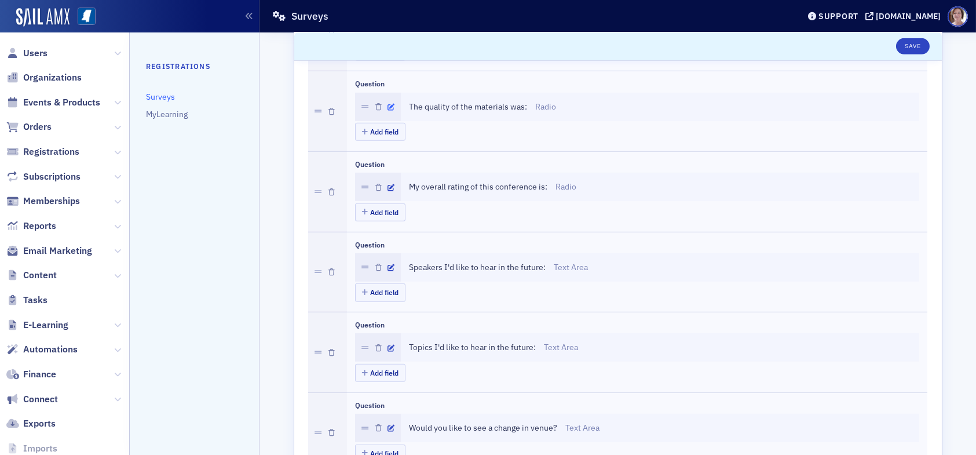
click at [388, 104] on icon "button" at bounding box center [391, 107] width 7 height 7
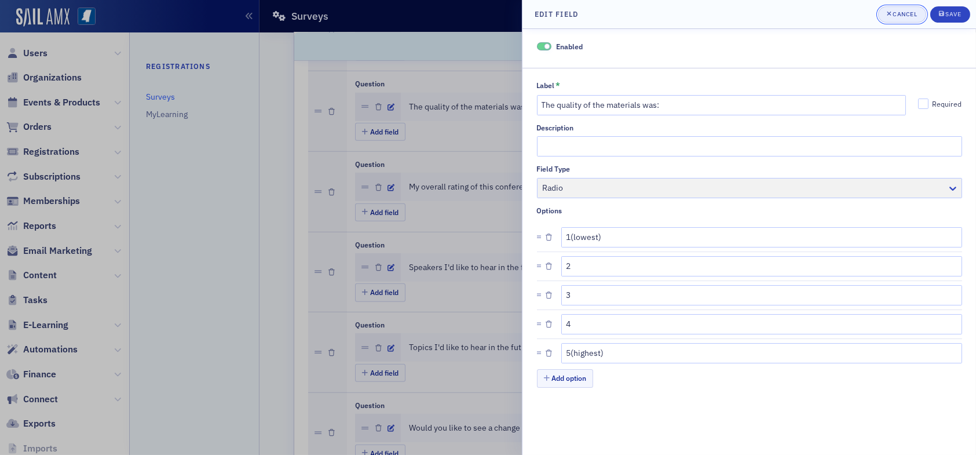
click at [902, 16] on div "Cancel" at bounding box center [904, 14] width 24 height 6
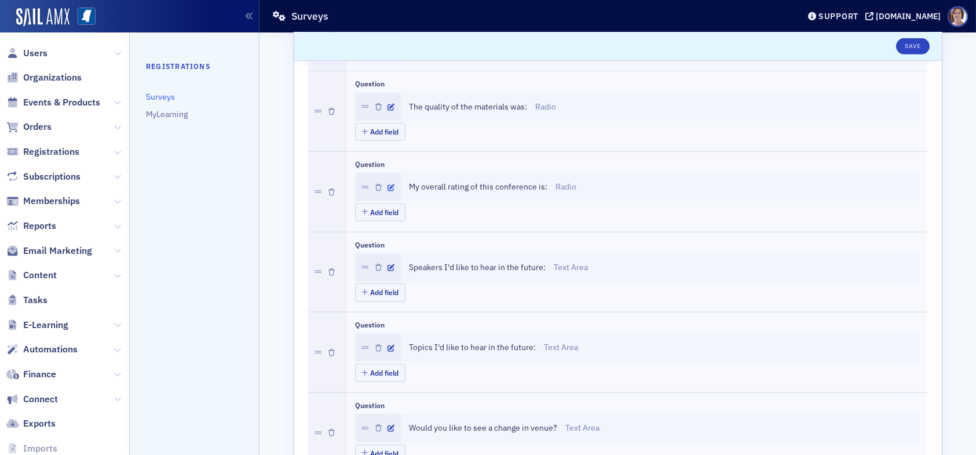
click at [388, 184] on icon "button" at bounding box center [391, 187] width 7 height 7
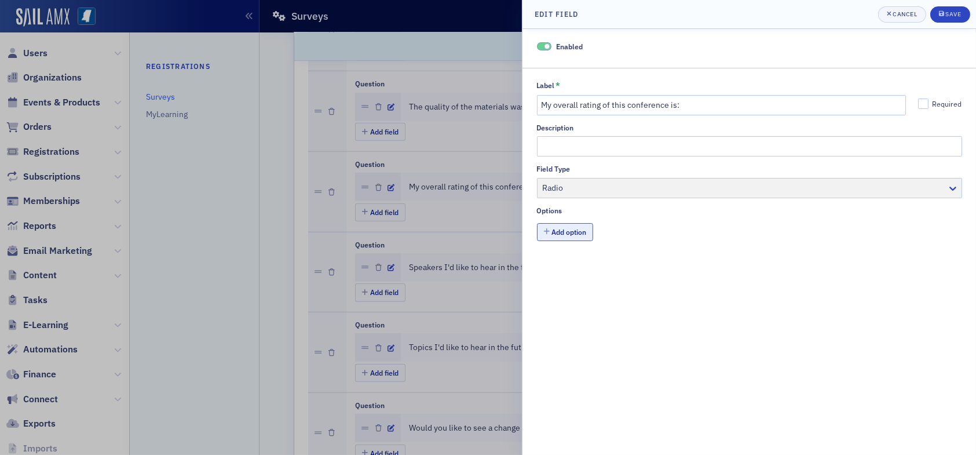
click at [573, 233] on button "Add option" at bounding box center [565, 232] width 57 height 18
click at [906, 12] on div "Cancel" at bounding box center [904, 14] width 24 height 6
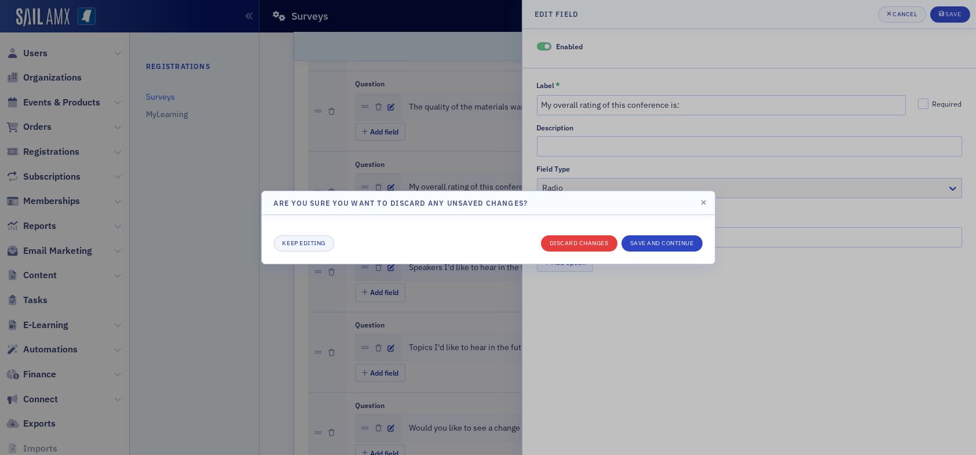
drag, startPoint x: 587, startPoint y: 235, endPoint x: 586, endPoint y: 240, distance: 5.9
click at [586, 239] on div "Keep editing Discard changes Save and continue" at bounding box center [488, 239] width 429 height 24
click at [586, 243] on button "Discard changes" at bounding box center [579, 243] width 76 height 16
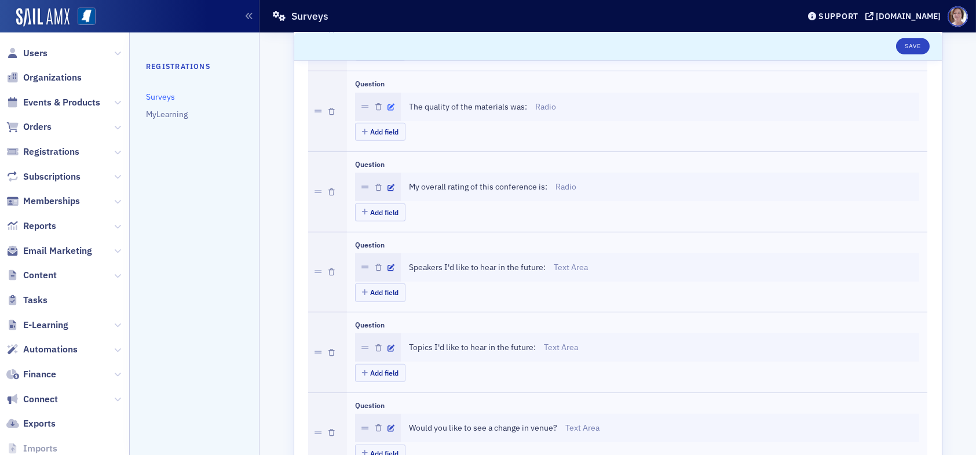
click at [388, 104] on icon "button" at bounding box center [391, 107] width 7 height 7
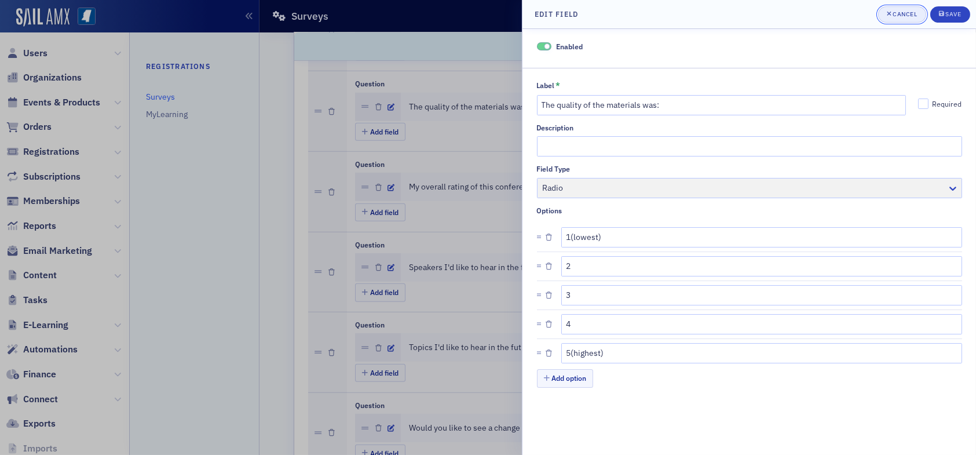
click at [908, 13] on div "Cancel" at bounding box center [904, 14] width 24 height 6
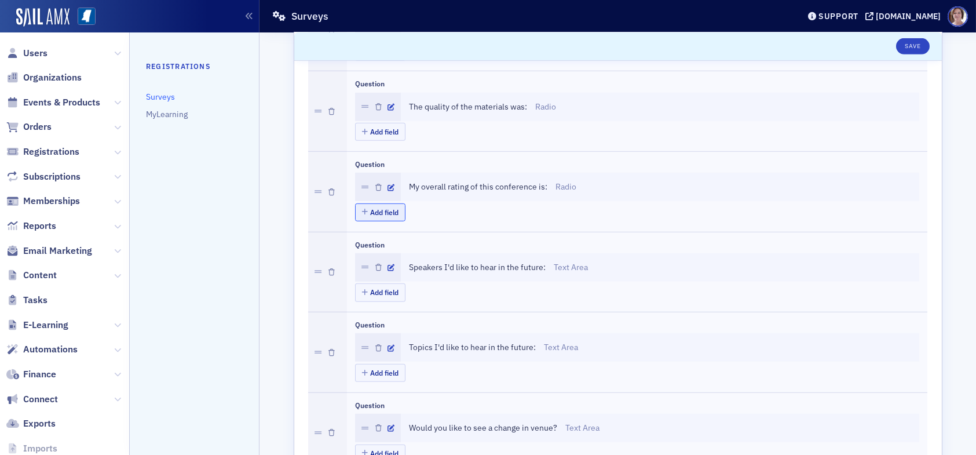
click at [376, 206] on button "Add field" at bounding box center [380, 212] width 50 height 18
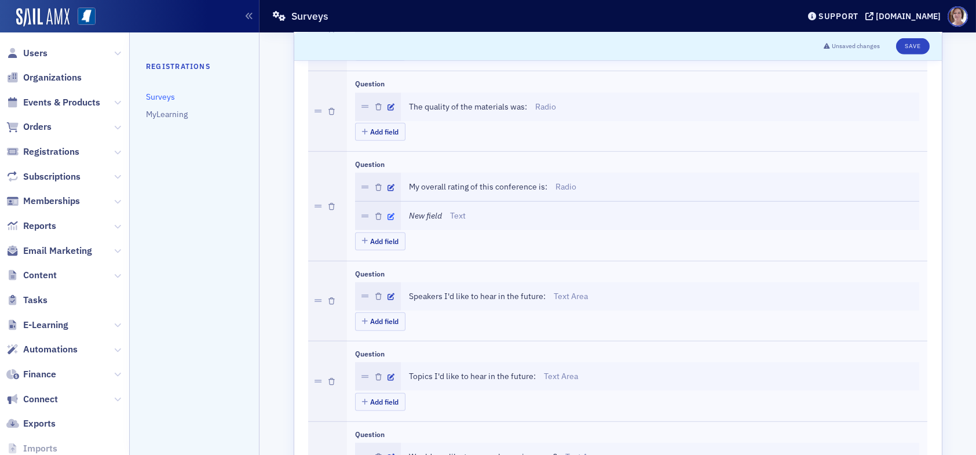
click at [388, 213] on icon "button" at bounding box center [391, 216] width 7 height 7
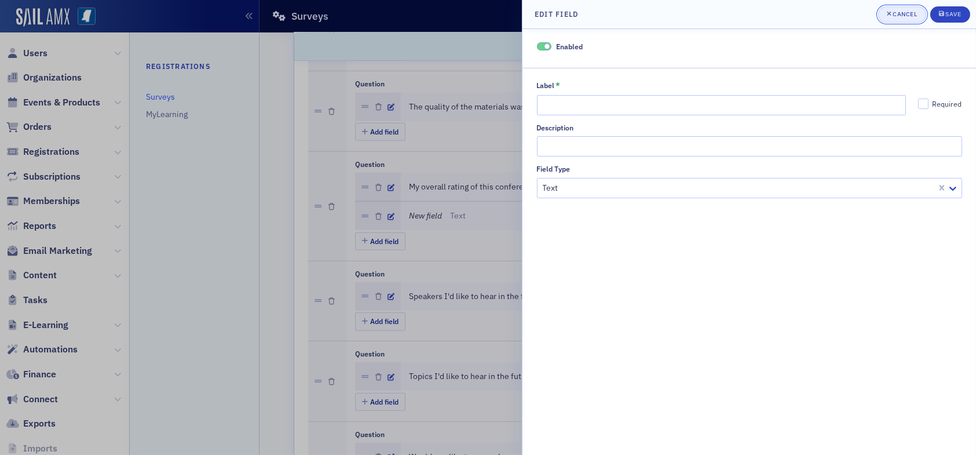
click at [910, 15] on div "Cancel" at bounding box center [904, 14] width 24 height 6
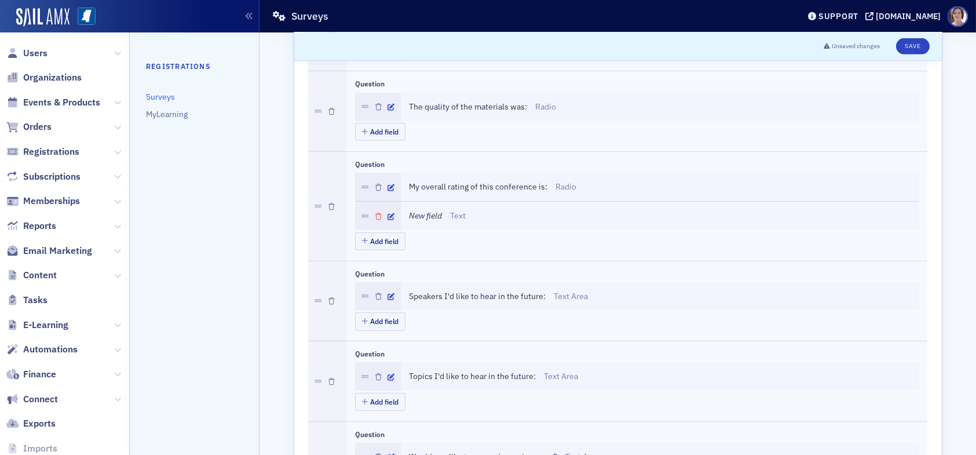
click at [375, 213] on icon "button" at bounding box center [378, 216] width 6 height 7
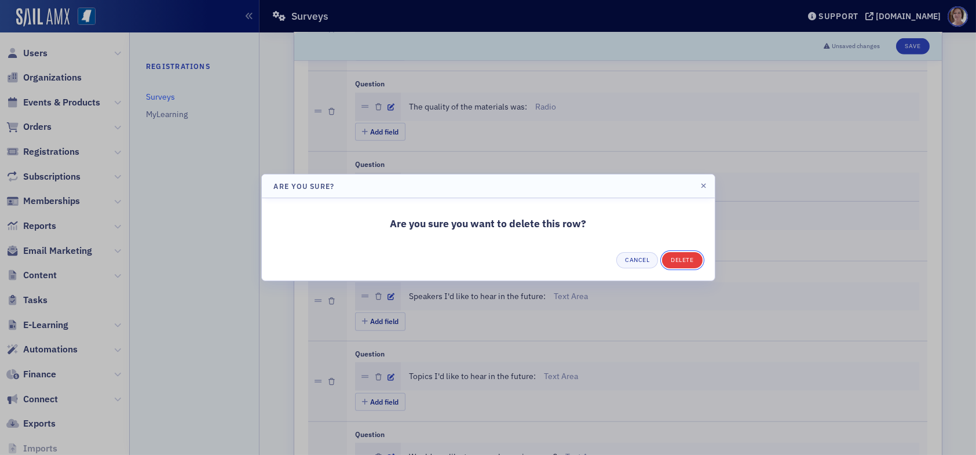
click at [687, 261] on button "Delete" at bounding box center [682, 260] width 40 height 16
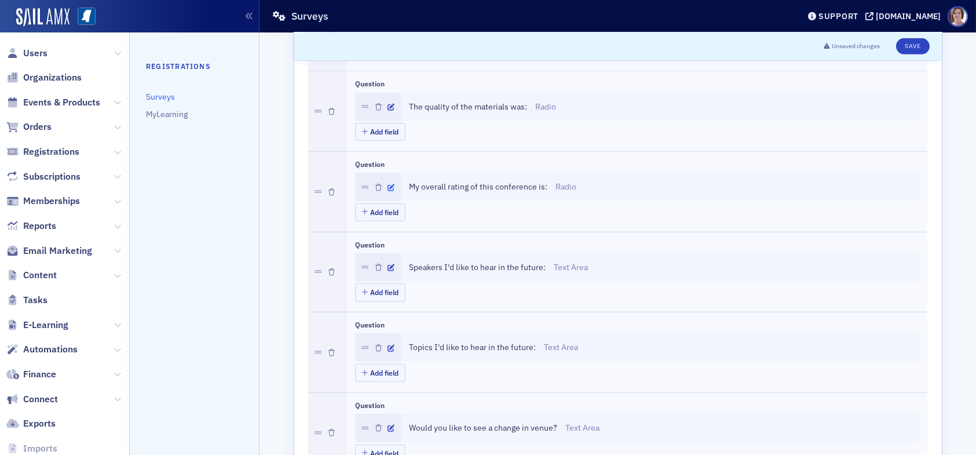
click at [388, 184] on icon "button" at bounding box center [391, 187] width 7 height 7
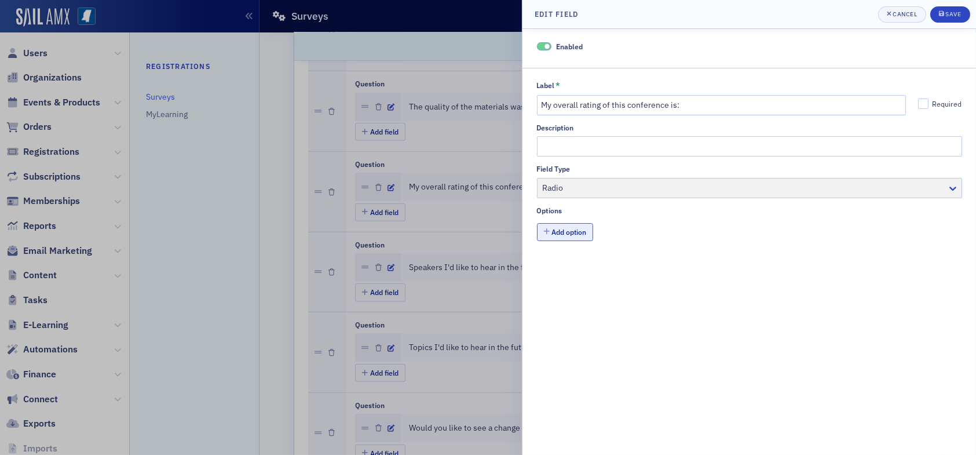
click at [572, 234] on button "Add option" at bounding box center [565, 232] width 57 height 18
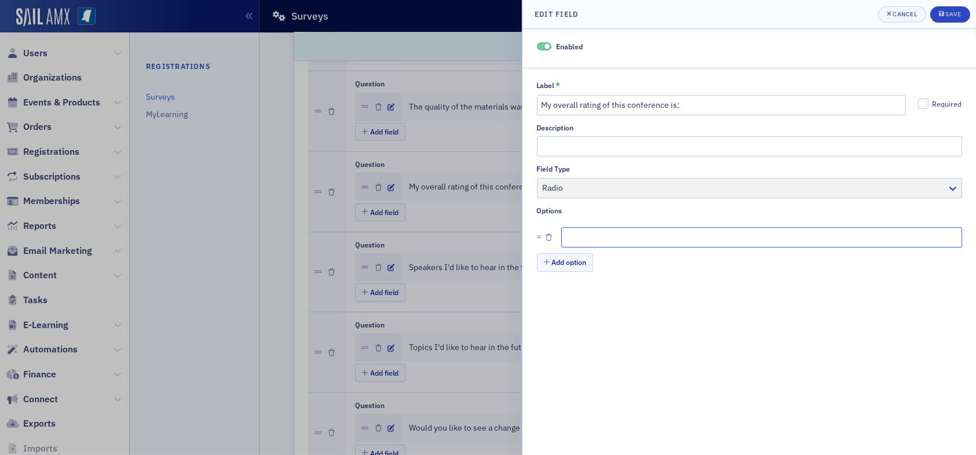
click at [585, 236] on input "Label *" at bounding box center [761, 237] width 401 height 20
type input "1(lowest)"
click at [566, 262] on button "Add option" at bounding box center [565, 262] width 57 height 18
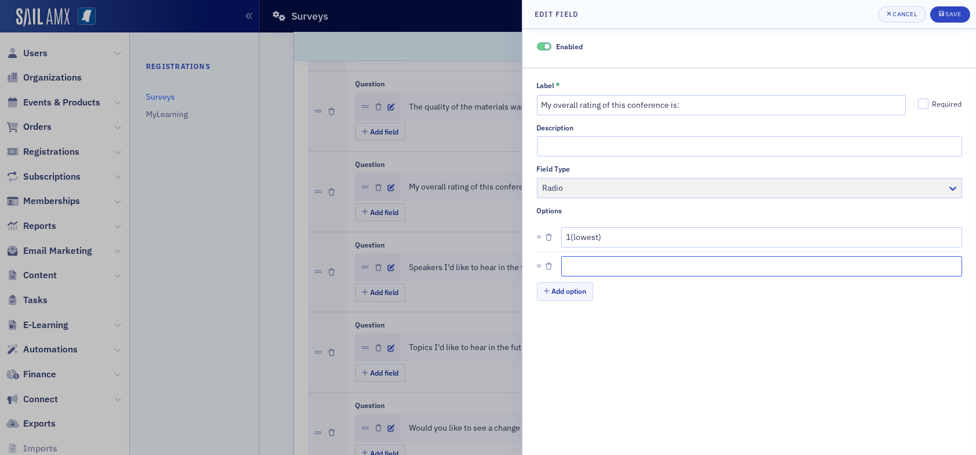
click at [582, 269] on input "text" at bounding box center [761, 266] width 401 height 20
type input "2"
click at [579, 290] on button "Add option" at bounding box center [565, 291] width 57 height 18
click at [584, 300] on input "text" at bounding box center [761, 295] width 401 height 20
type input "3"
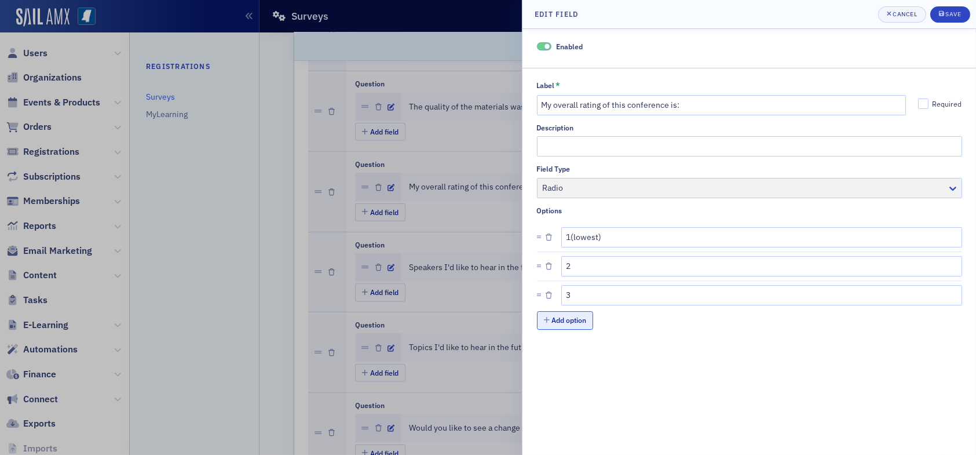
click at [573, 317] on button "Add option" at bounding box center [565, 320] width 57 height 18
click at [587, 319] on input "text" at bounding box center [761, 324] width 401 height 20
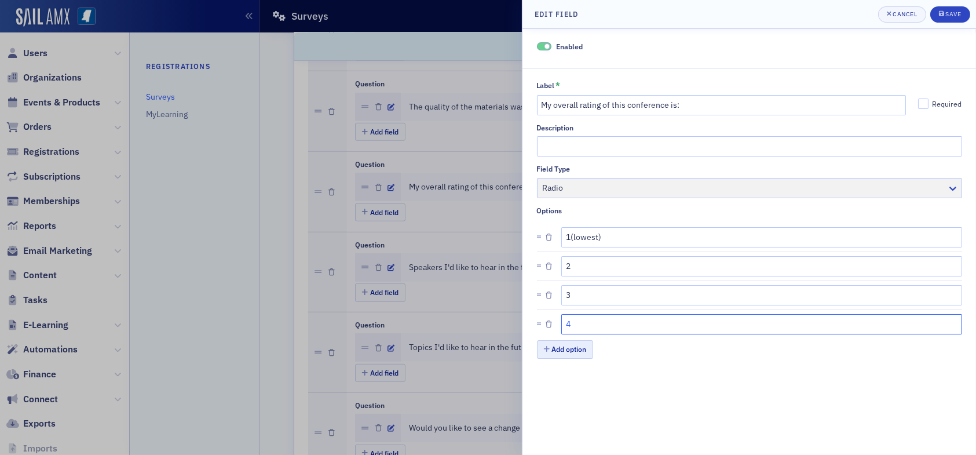
type input "4"
click at [574, 347] on button "Add option" at bounding box center [565, 349] width 57 height 18
click at [588, 355] on input "text" at bounding box center [761, 353] width 401 height 20
type input "5(highest)"
click at [953, 13] on div "Save" at bounding box center [953, 14] width 16 height 6
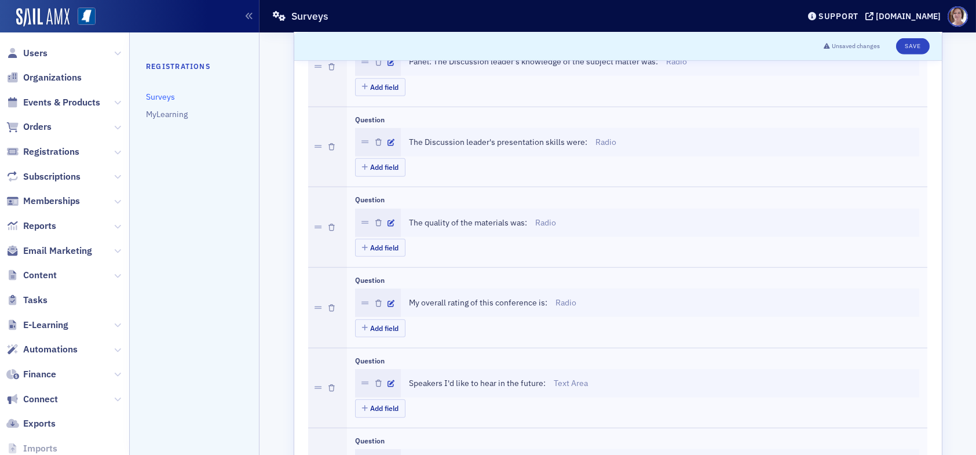
scroll to position [1679, 0]
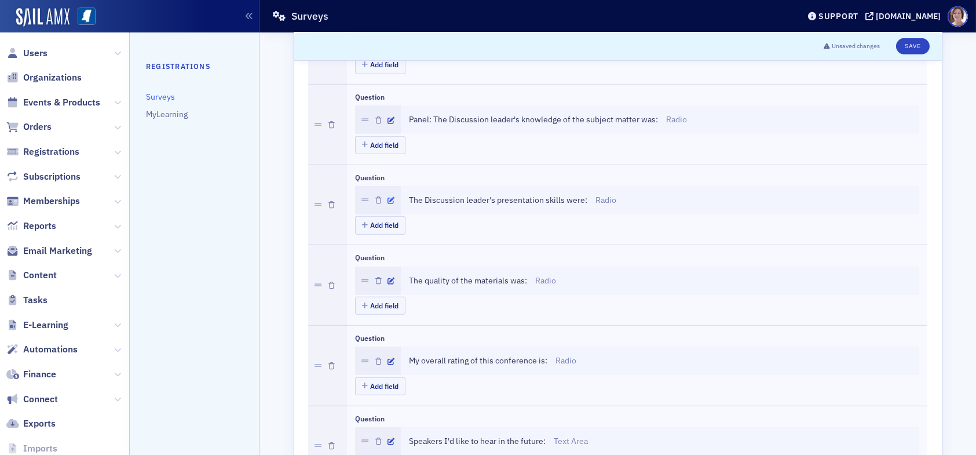
click at [388, 197] on icon "button" at bounding box center [391, 200] width 7 height 7
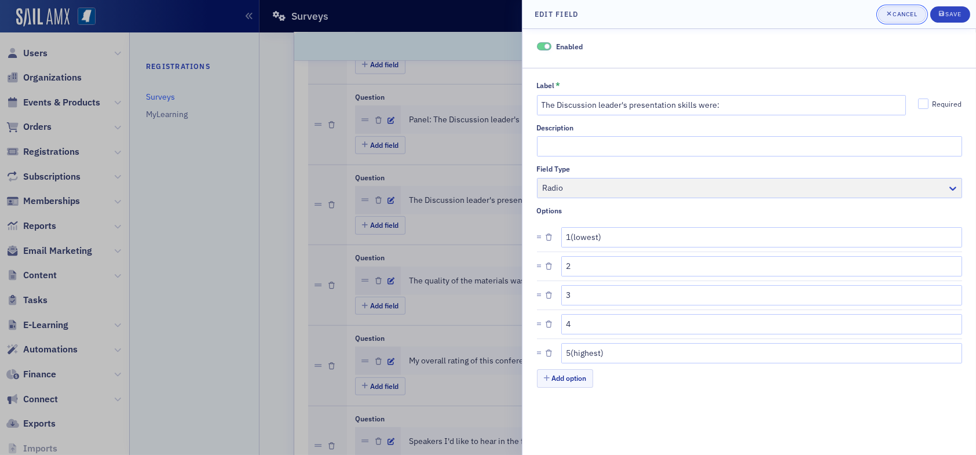
click at [906, 14] on div "Cancel" at bounding box center [904, 14] width 24 height 6
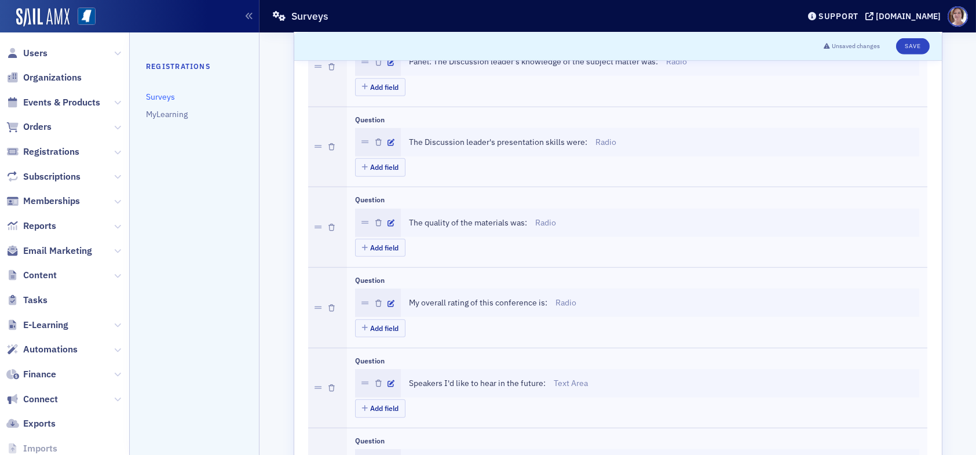
scroll to position [1795, 0]
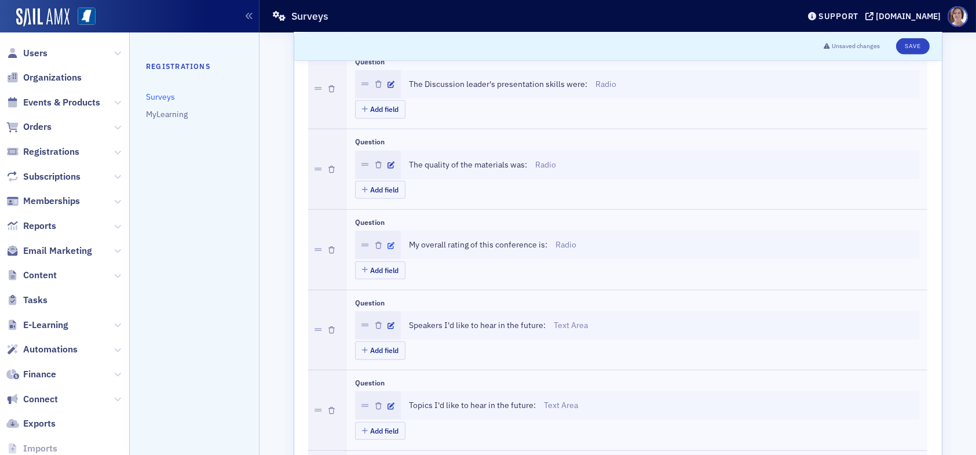
click at [388, 242] on icon "button" at bounding box center [391, 245] width 7 height 7
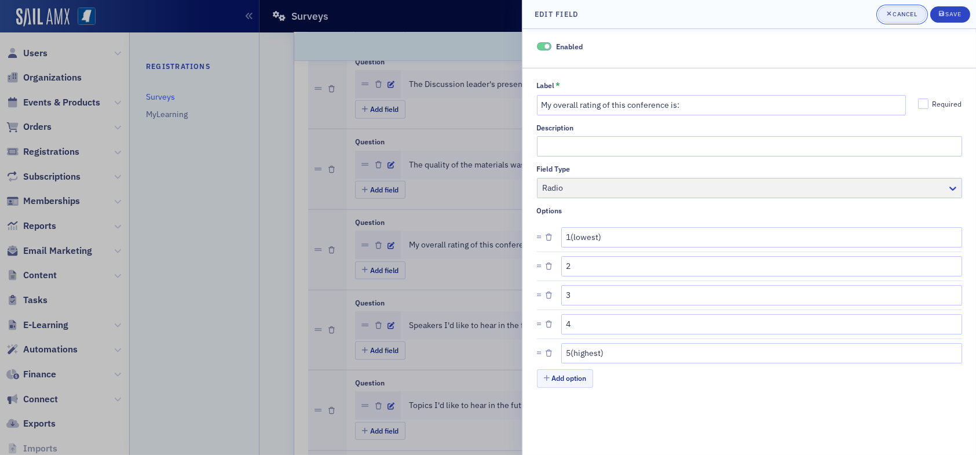
click at [898, 11] on div "Cancel" at bounding box center [904, 14] width 24 height 6
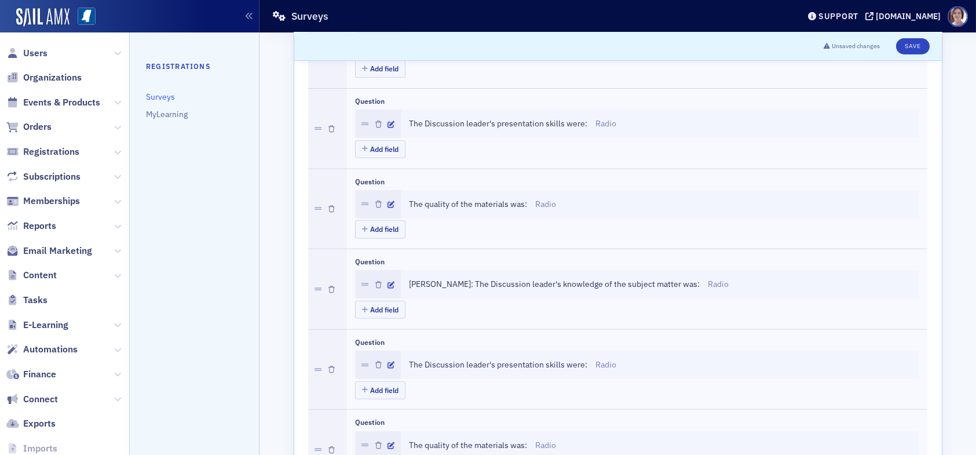
scroll to position [1274, 0]
click at [911, 45] on button "Save" at bounding box center [912, 46] width 33 height 16
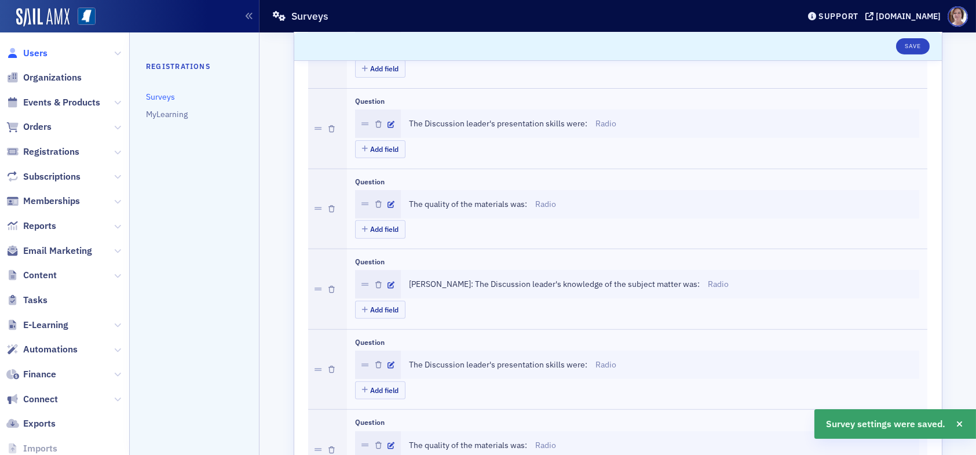
click at [35, 50] on span "Users" at bounding box center [35, 53] width 24 height 13
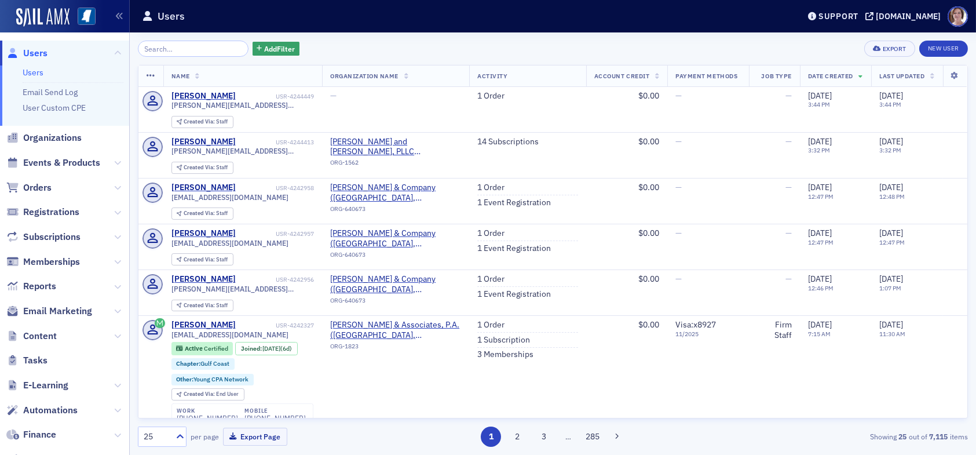
click at [457, 54] on div "Add Filter Export New User" at bounding box center [553, 49] width 830 height 16
click at [188, 50] on input "search" at bounding box center [193, 49] width 111 height 16
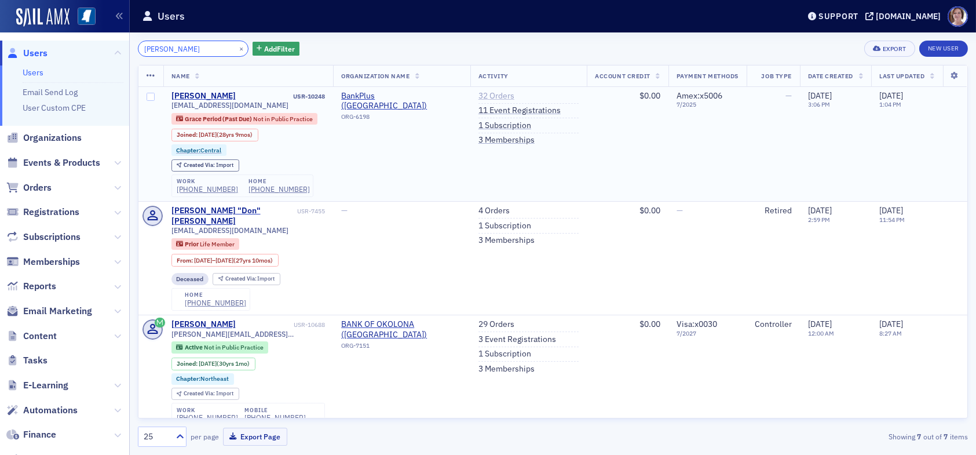
type input "karlen turbe"
click at [484, 97] on link "32 Orders" at bounding box center [496, 96] width 36 height 10
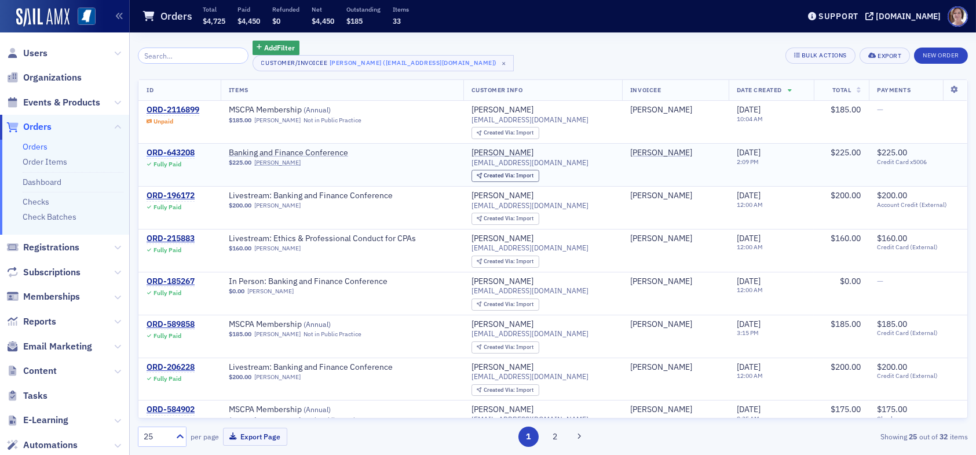
click at [173, 149] on div "ORD-643208" at bounding box center [171, 153] width 48 height 10
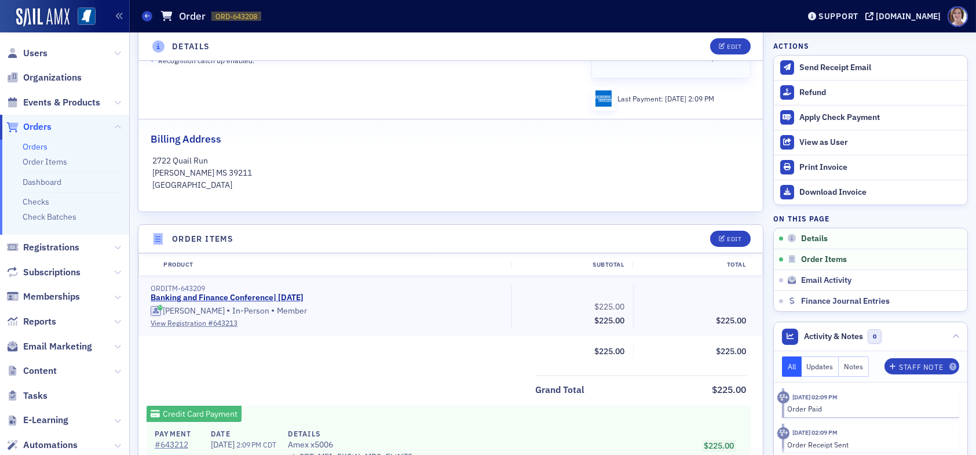
scroll to position [232, 0]
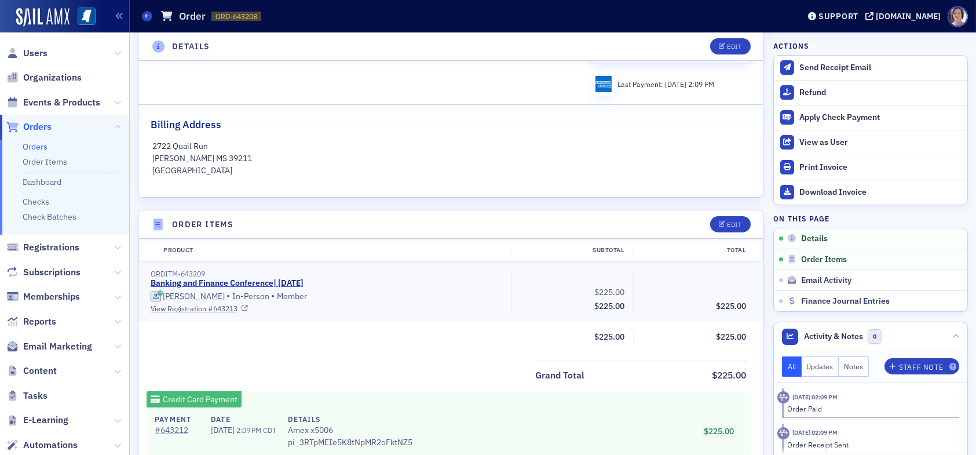
click at [204, 308] on link "View Registration # 643213" at bounding box center [327, 308] width 353 height 10
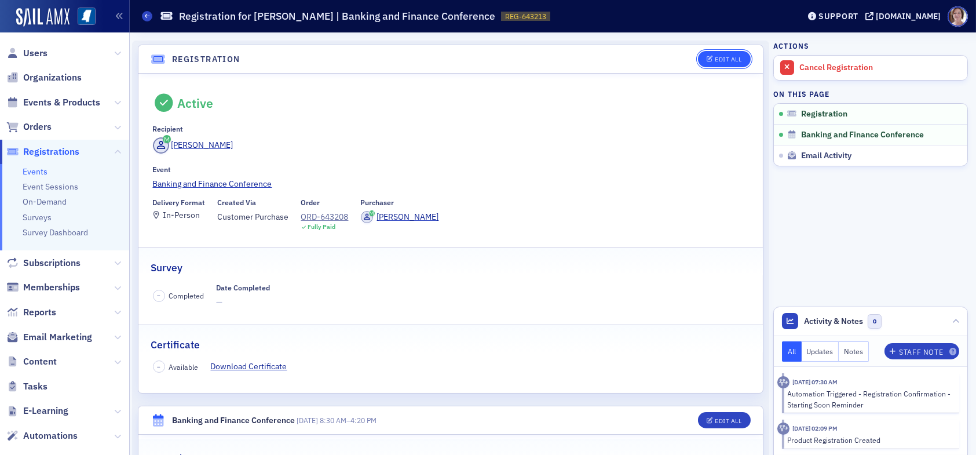
click at [715, 57] on div "Edit All" at bounding box center [728, 59] width 27 height 6
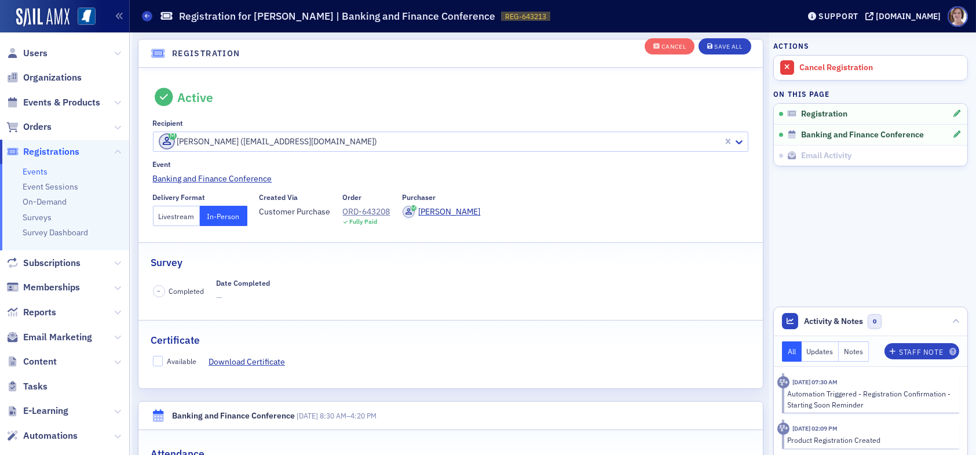
click at [174, 214] on button "Livestream" at bounding box center [176, 216] width 47 height 20
click at [716, 45] on div "Save All" at bounding box center [728, 47] width 28 height 6
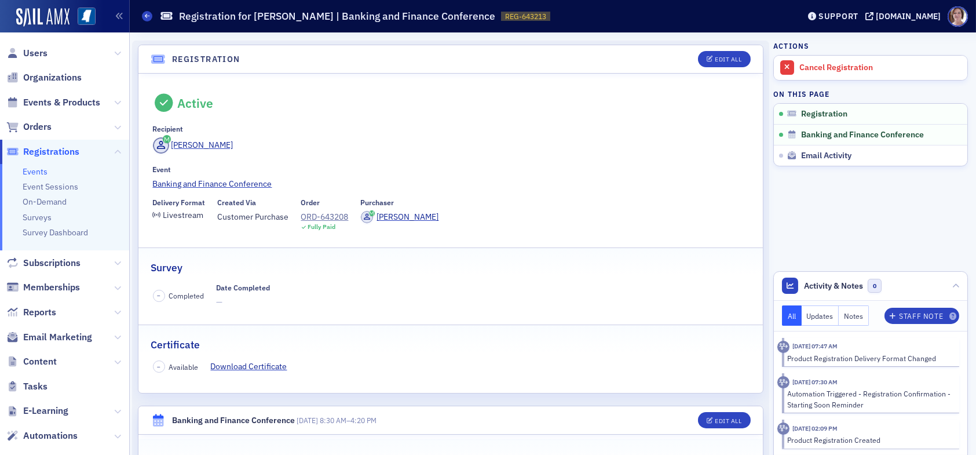
click at [546, 125] on div "Recipient" at bounding box center [451, 129] width 596 height 9
click at [29, 49] on span "Users" at bounding box center [35, 53] width 24 height 13
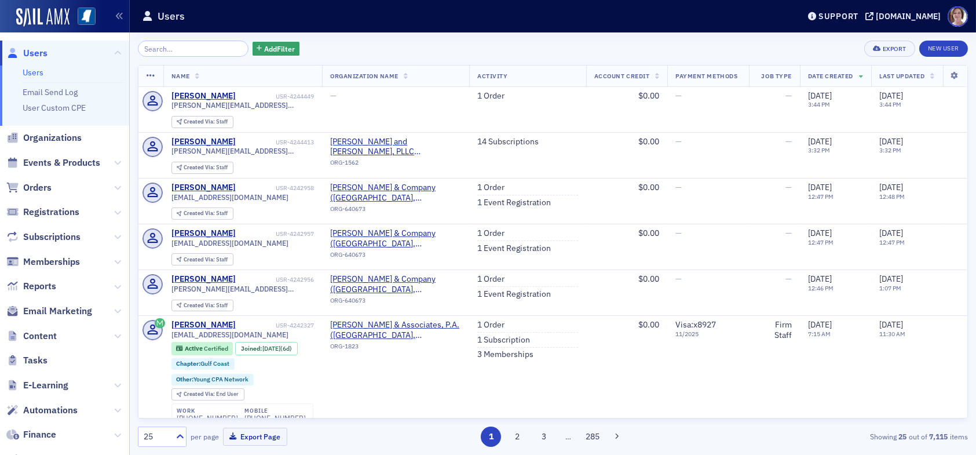
click at [429, 42] on div "Add Filter Export New User" at bounding box center [553, 49] width 830 height 16
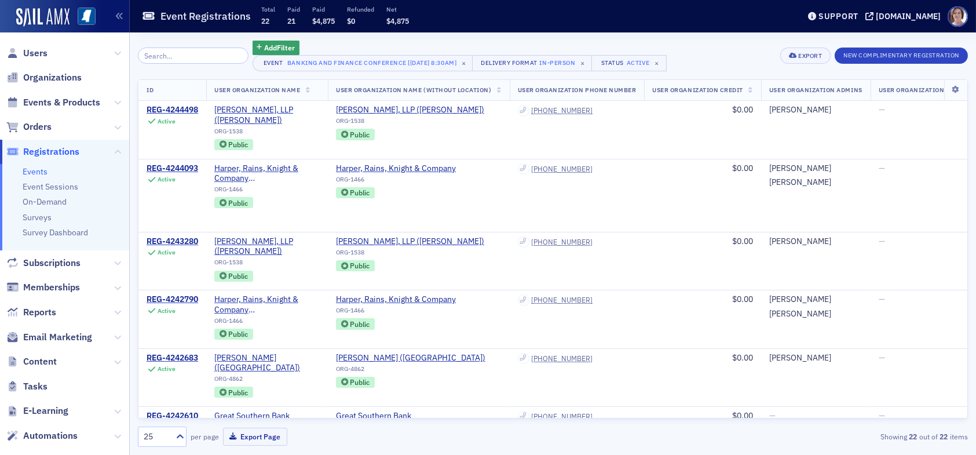
click at [691, 51] on div "Add Filter Event Banking and Finance Conference [8/21/2025 8:30am] × Delivery F…" at bounding box center [553, 56] width 830 height 31
click at [733, 57] on div "Add Filter Event Banking and Finance Conference [8/21/2025 8:30am] × Delivery F…" at bounding box center [553, 56] width 830 height 31
click at [36, 50] on span "Users" at bounding box center [35, 53] width 24 height 13
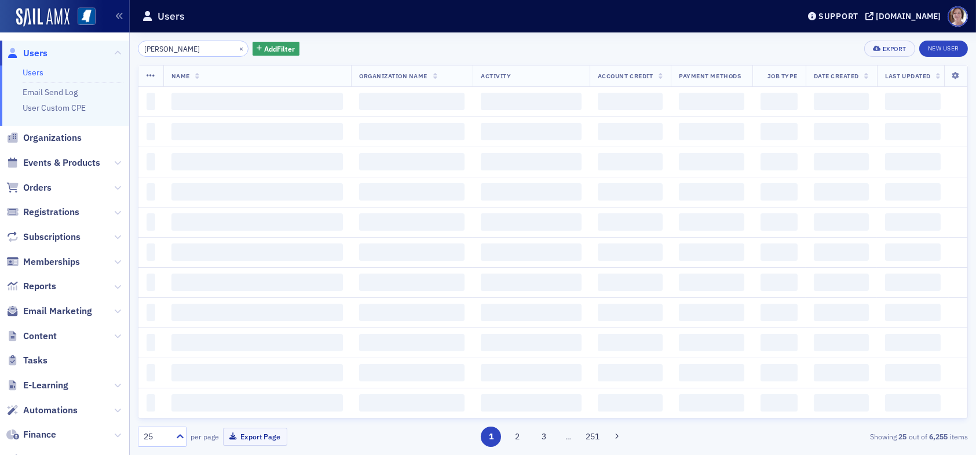
type input "lance davis"
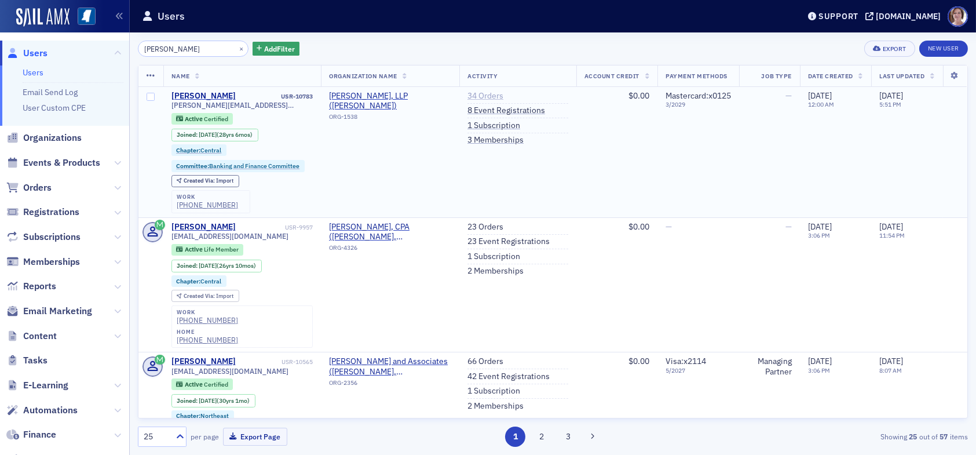
click at [470, 91] on link "34 Orders" at bounding box center [485, 96] width 36 height 10
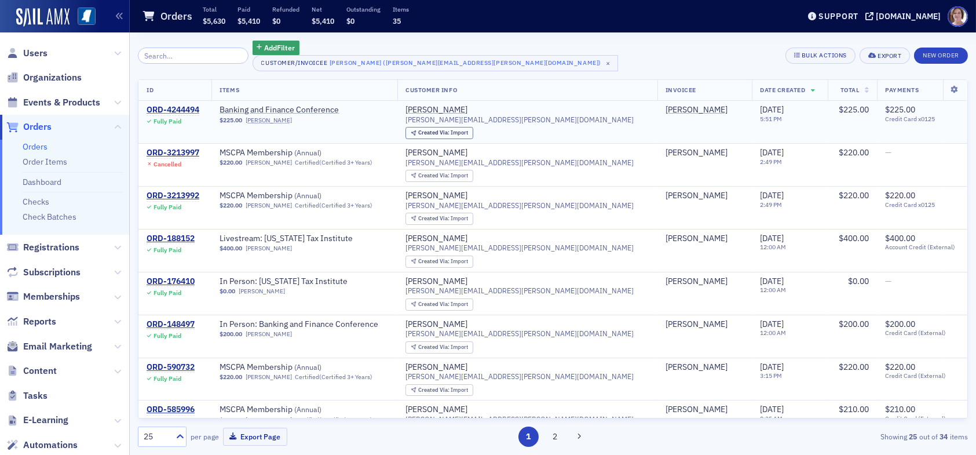
click at [192, 109] on div "ORD-4244494" at bounding box center [173, 110] width 53 height 10
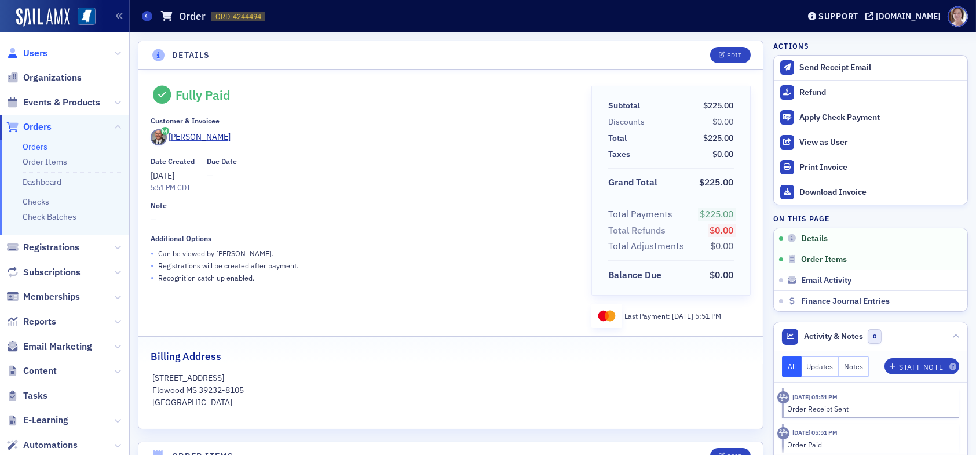
click at [39, 50] on span "Users" at bounding box center [35, 53] width 24 height 13
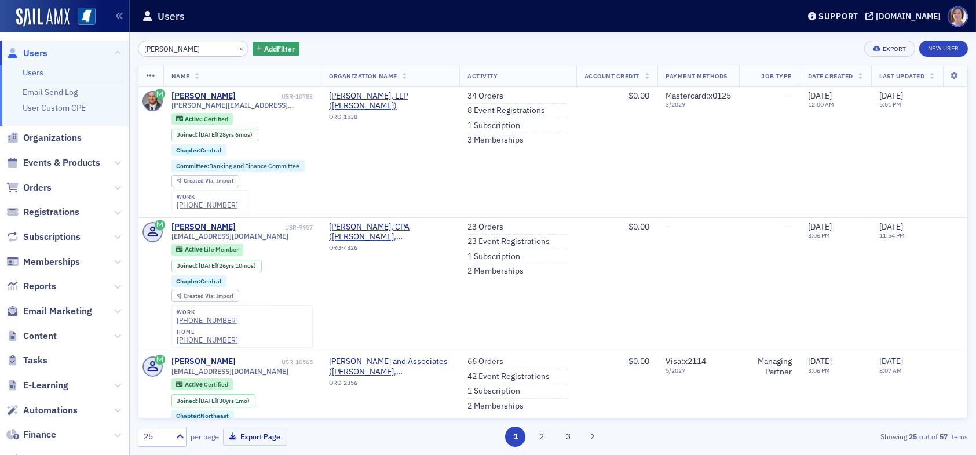
drag, startPoint x: 186, startPoint y: 49, endPoint x: 81, endPoint y: 40, distance: 105.2
click at [81, 40] on div "Users Users Email Send Log User Custom CPE Organizations Events & Products Orde…" at bounding box center [488, 227] width 976 height 455
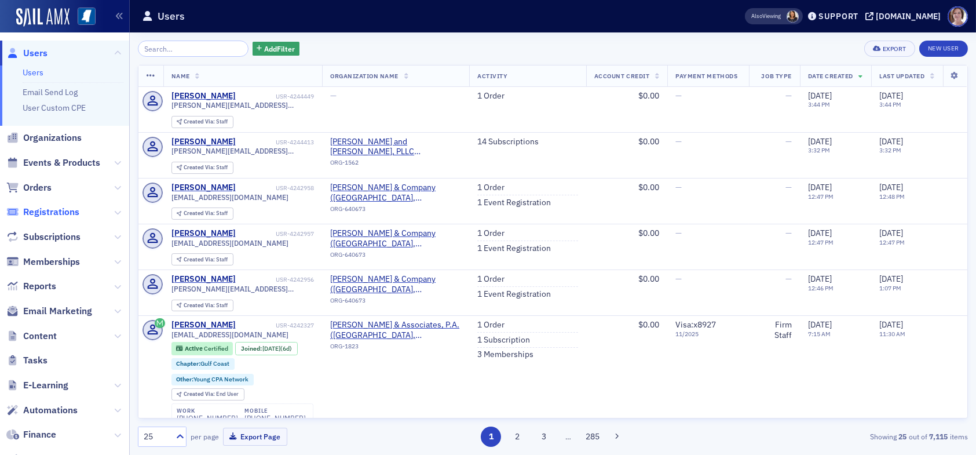
click at [58, 214] on span "Registrations" at bounding box center [51, 212] width 56 height 13
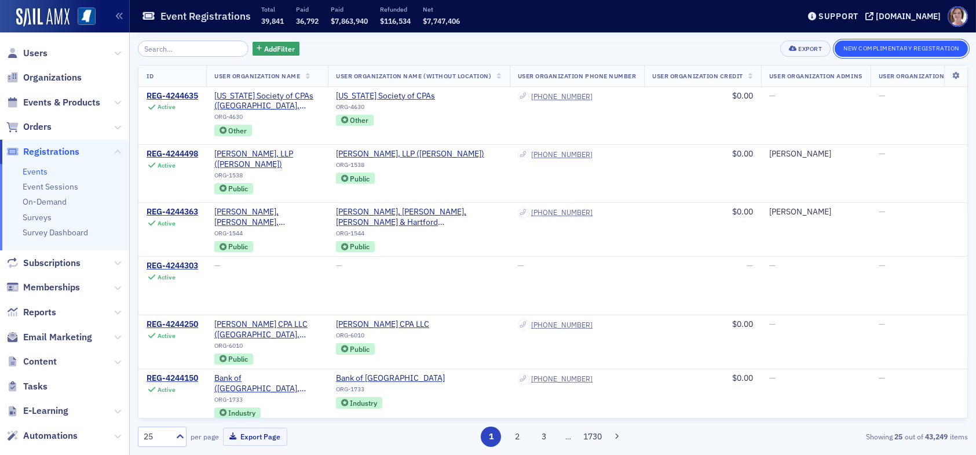
click at [894, 49] on button "New Complimentary Registration" at bounding box center [900, 49] width 133 height 16
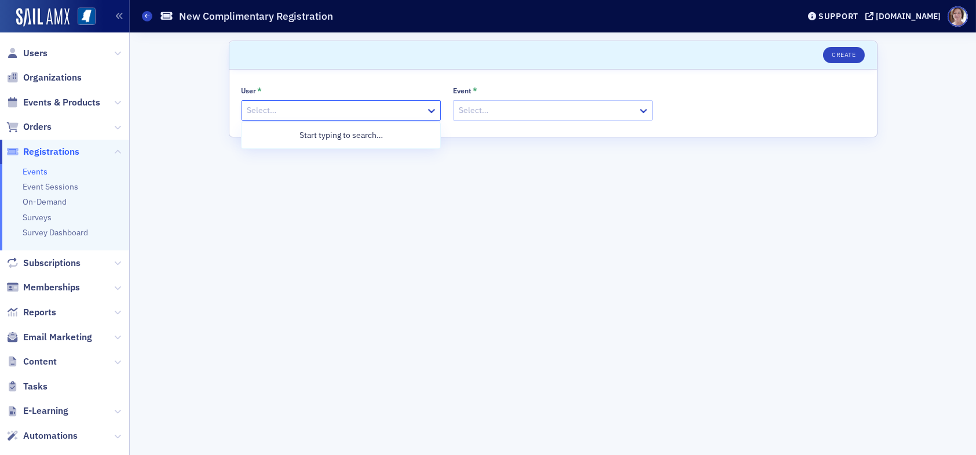
click at [381, 107] on div at bounding box center [335, 110] width 179 height 14
type input "karen moody"
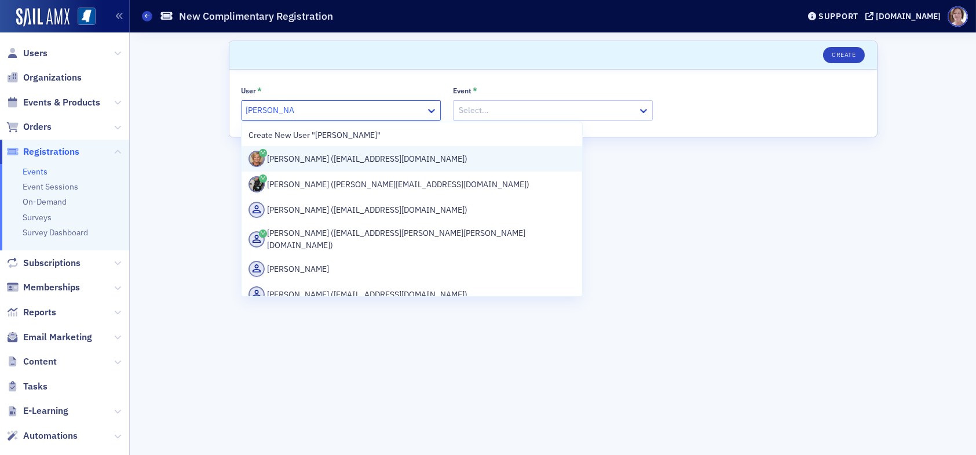
drag, startPoint x: 394, startPoint y: 164, endPoint x: 431, endPoint y: 151, distance: 39.0
click at [396, 163] on div "Karen Moody (kmoody@ms-cpa.org)" at bounding box center [411, 159] width 327 height 16
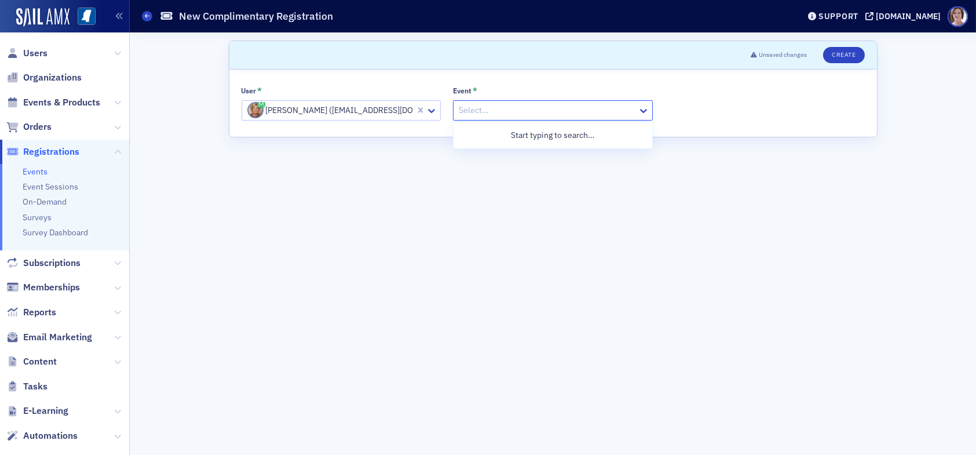
click at [501, 114] on div at bounding box center [546, 110] width 179 height 14
type input "banking & fin"
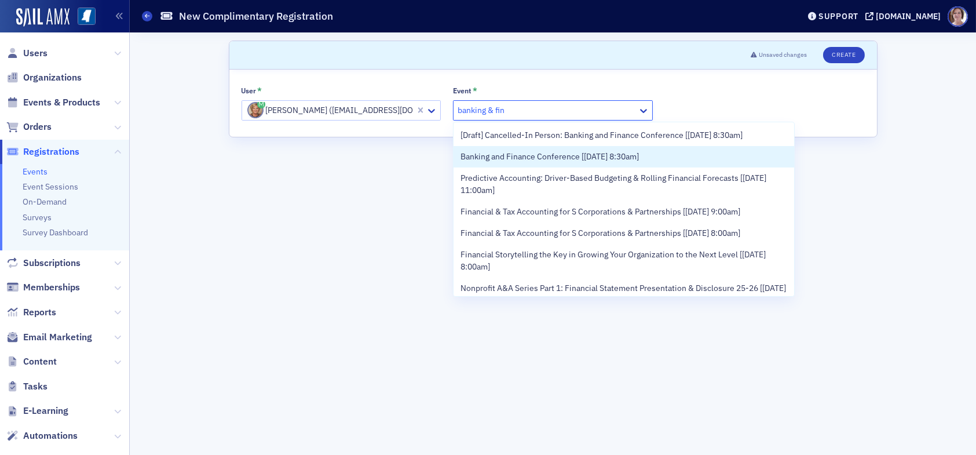
drag, startPoint x: 529, startPoint y: 158, endPoint x: 558, endPoint y: 147, distance: 31.5
click at [530, 158] on span "Banking and Finance Conference [8/21/2025 8:30am]" at bounding box center [549, 157] width 178 height 12
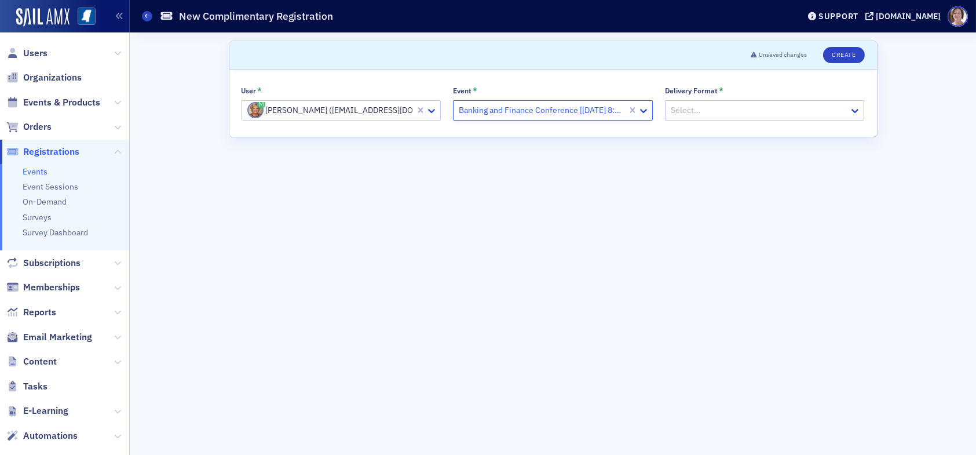
click at [695, 108] on div at bounding box center [758, 110] width 179 height 14
click at [689, 157] on span "Online" at bounding box center [684, 157] width 24 height 12
click at [838, 55] on button "Create" at bounding box center [843, 55] width 41 height 16
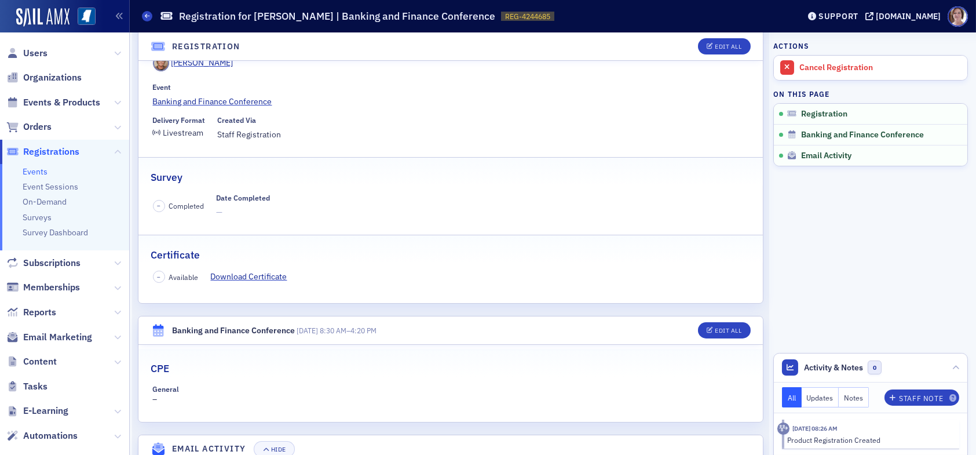
scroll to position [134, 0]
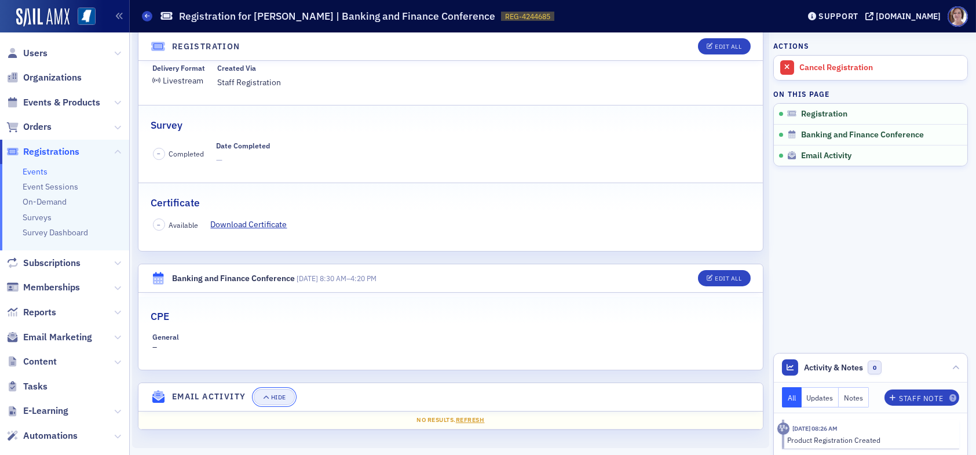
click at [268, 397] on icon "button" at bounding box center [265, 397] width 7 height 6
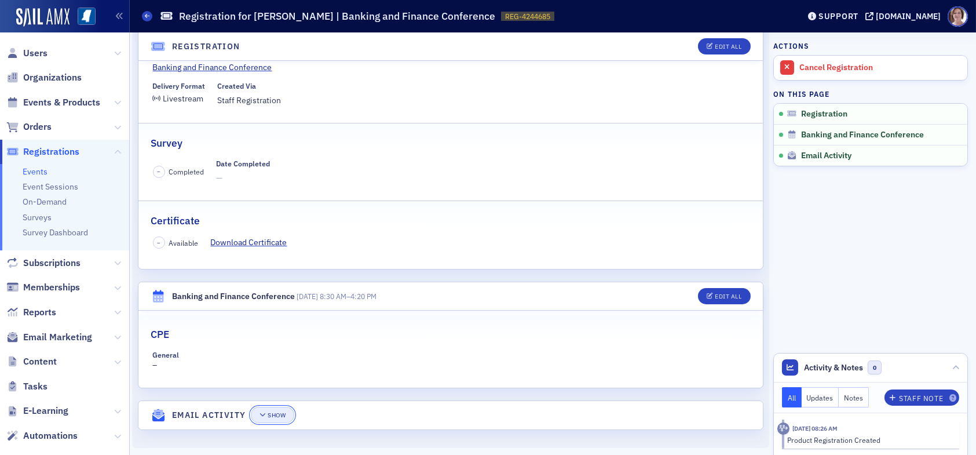
click at [274, 412] on div "Show" at bounding box center [277, 415] width 18 height 6
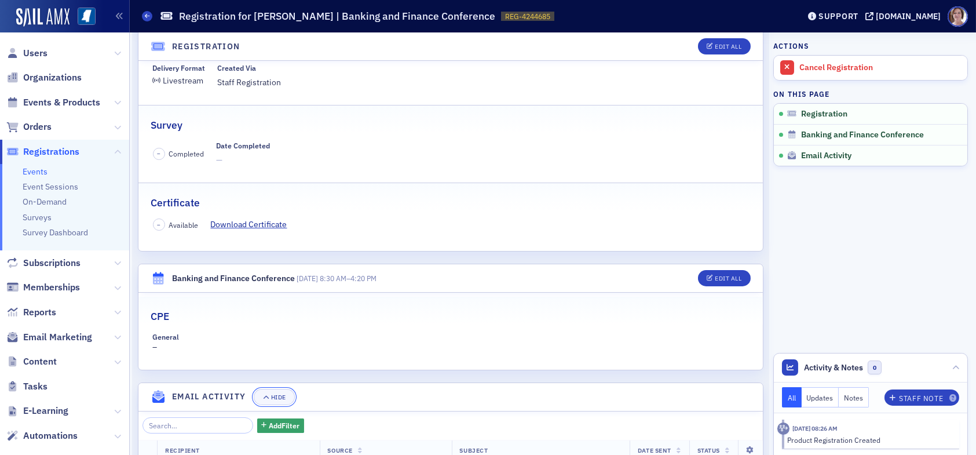
scroll to position [243, 0]
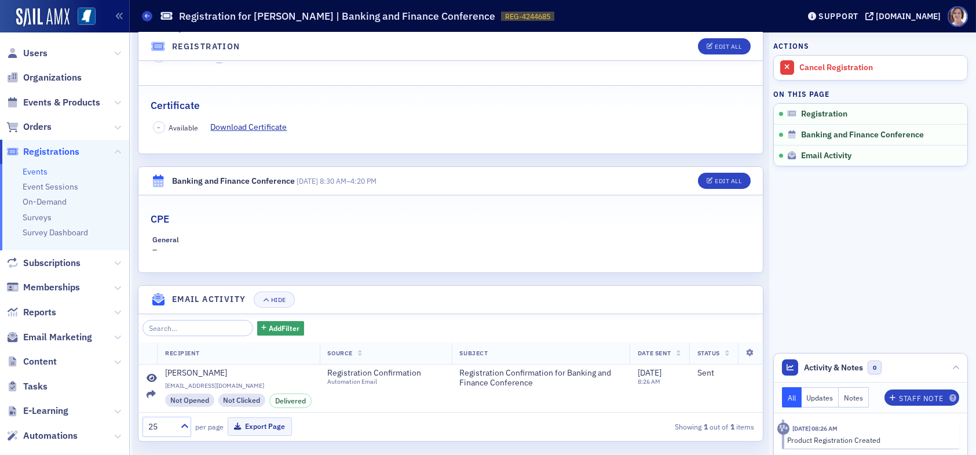
scroll to position [243, 0]
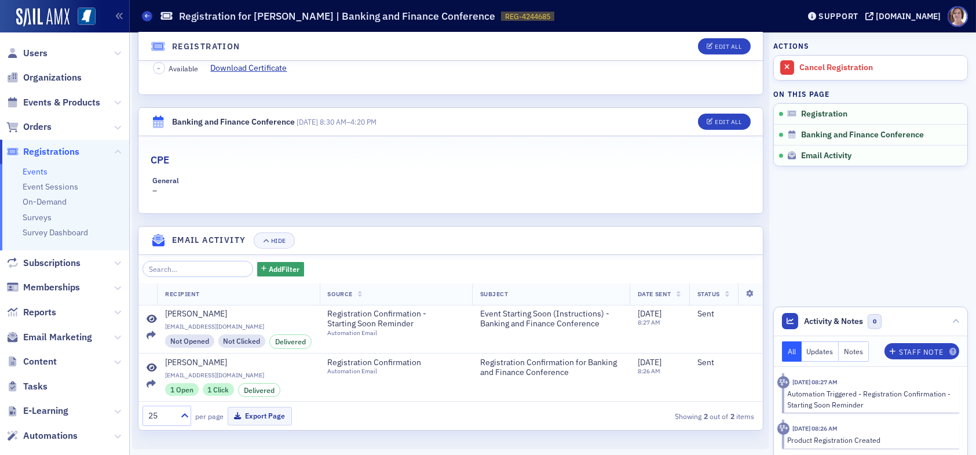
scroll to position [291, 0]
click at [153, 366] on icon at bounding box center [152, 367] width 10 height 9
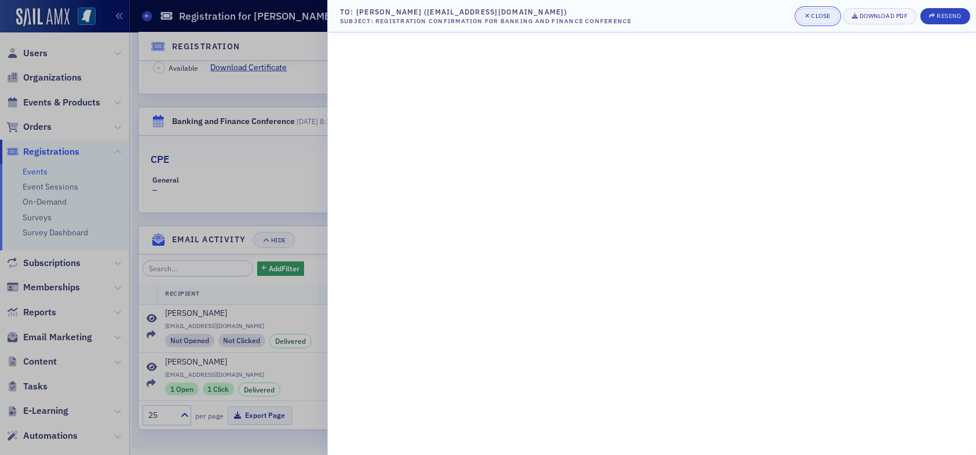
click at [811, 19] on span "Close" at bounding box center [817, 16] width 25 height 9
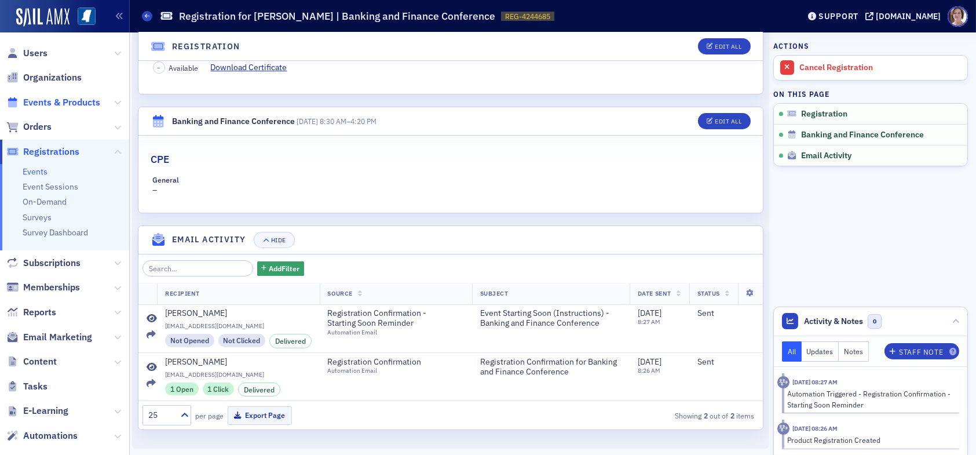
click at [53, 101] on span "Events & Products" at bounding box center [61, 102] width 77 height 13
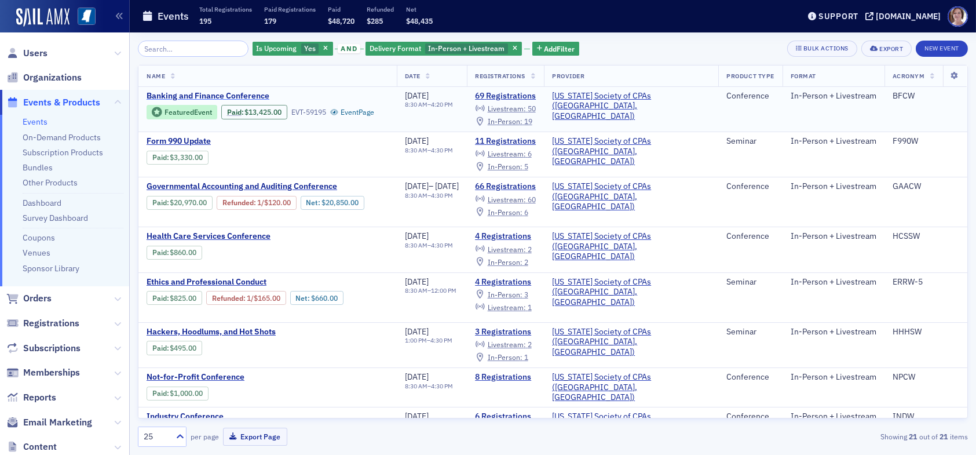
click at [231, 92] on span "Banking and Finance Conference" at bounding box center [244, 96] width 195 height 10
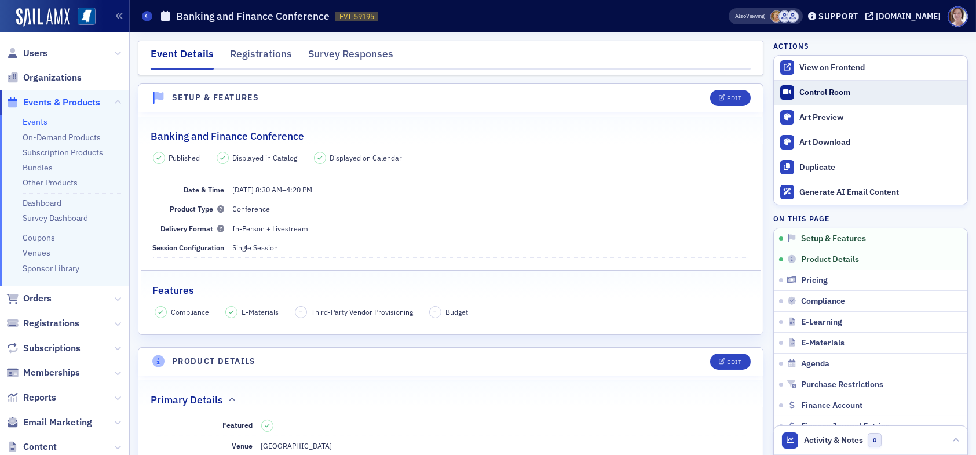
click at [816, 94] on div "Control Room" at bounding box center [880, 92] width 162 height 10
click at [806, 92] on div "Control Room" at bounding box center [880, 92] width 162 height 10
click at [40, 51] on span "Users" at bounding box center [35, 53] width 24 height 13
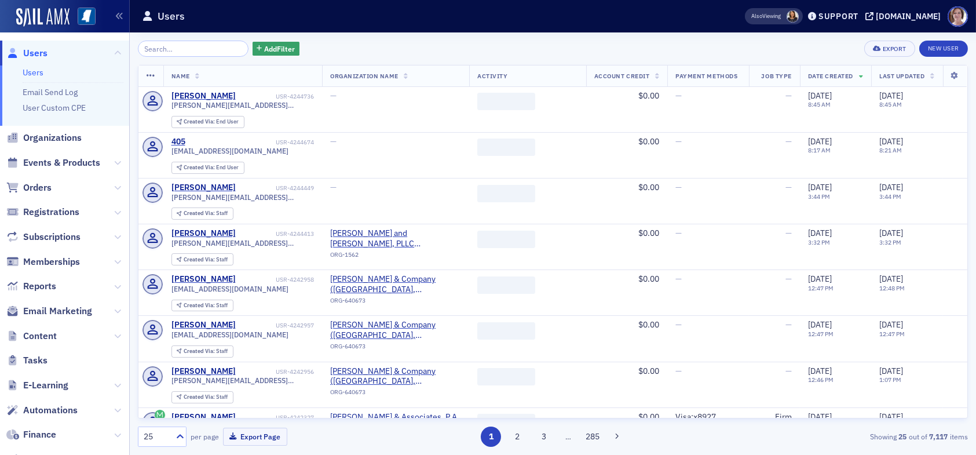
click at [199, 47] on input "search" at bounding box center [193, 49] width 111 height 16
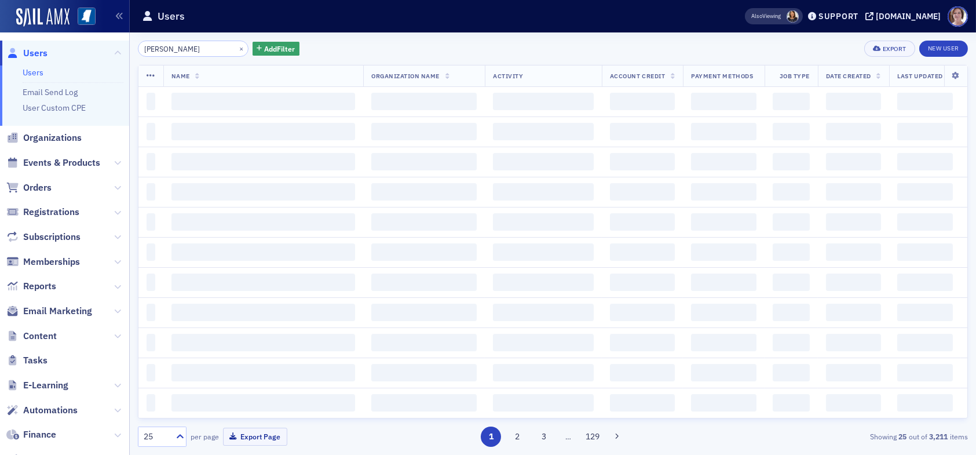
type input "[PERSON_NAME]"
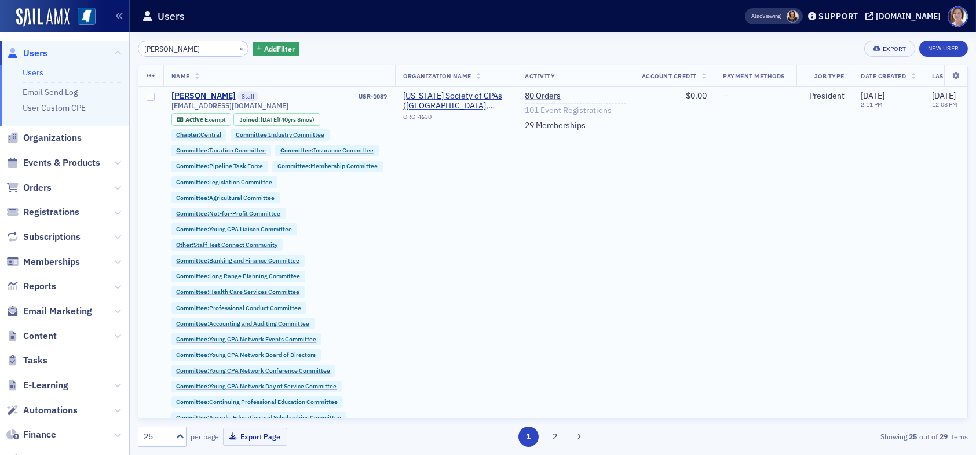
click at [550, 111] on link "101 Event Registrations" at bounding box center [568, 110] width 87 height 10
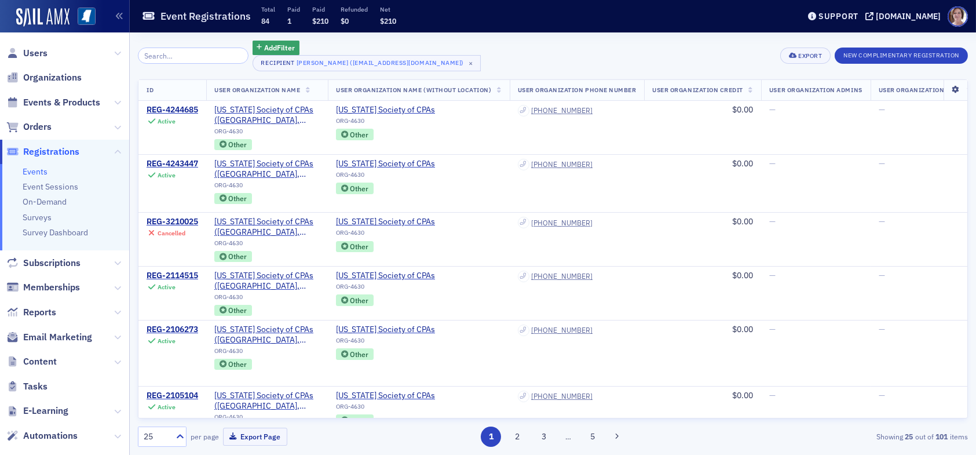
click at [947, 90] on icon at bounding box center [955, 89] width 24 height 7
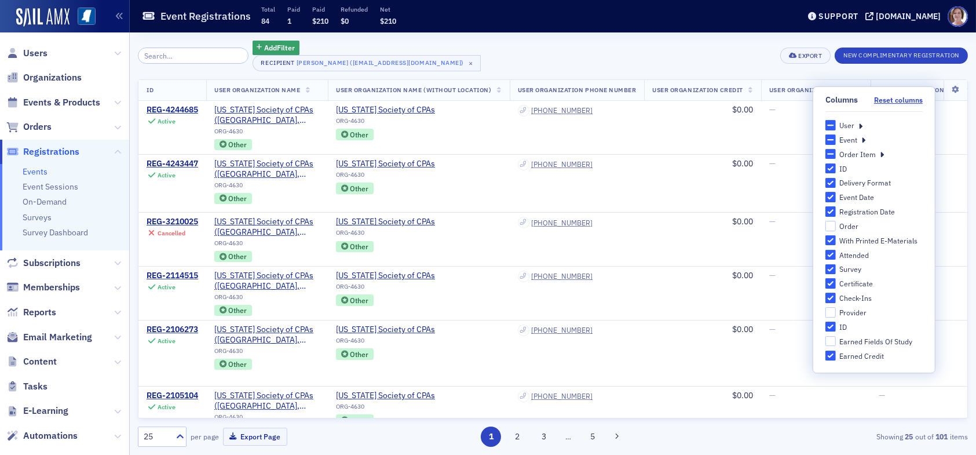
click at [899, 89] on label "Columns Reset columns" at bounding box center [873, 99] width 97 height 25
click at [899, 96] on button "Reset columns" at bounding box center [898, 100] width 49 height 9
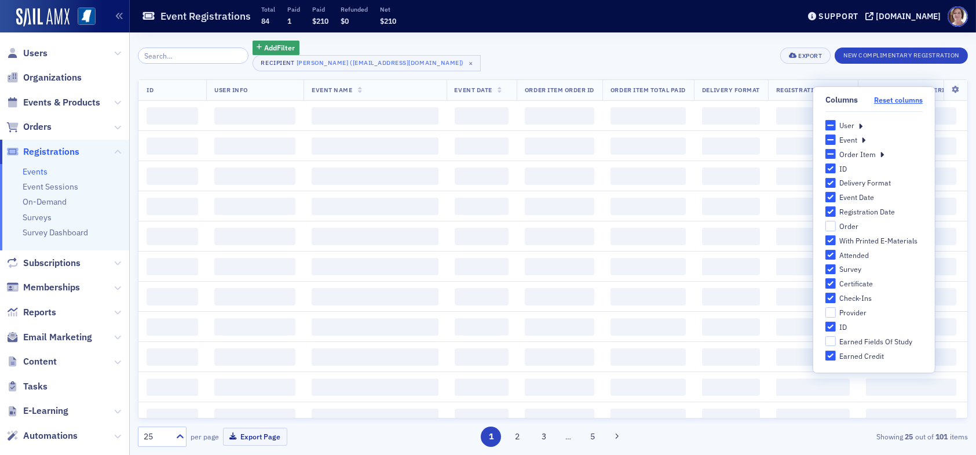
click at [897, 98] on button "Reset columns" at bounding box center [898, 100] width 49 height 9
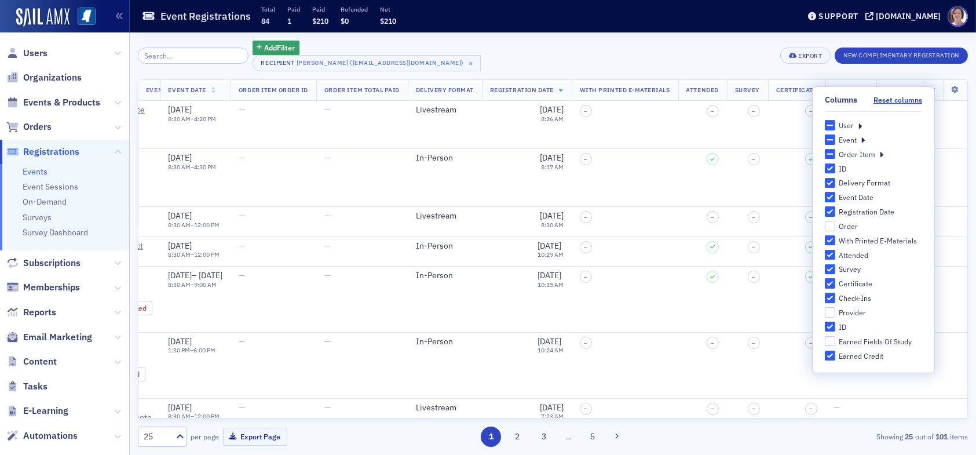
scroll to position [0, 342]
click at [756, 47] on div "Add Filter Recipient [PERSON_NAME] ([EMAIL_ADDRESS][DOMAIN_NAME]) × Export New …" at bounding box center [553, 56] width 830 height 31
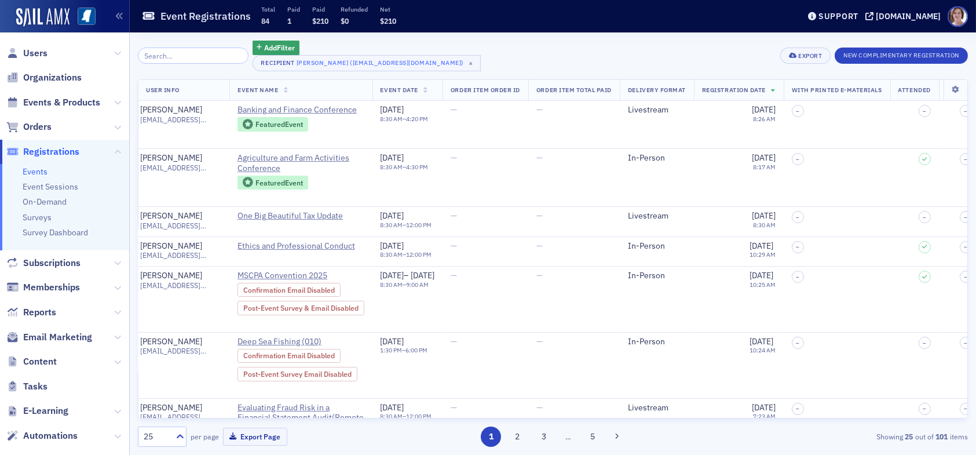
scroll to position [0, 0]
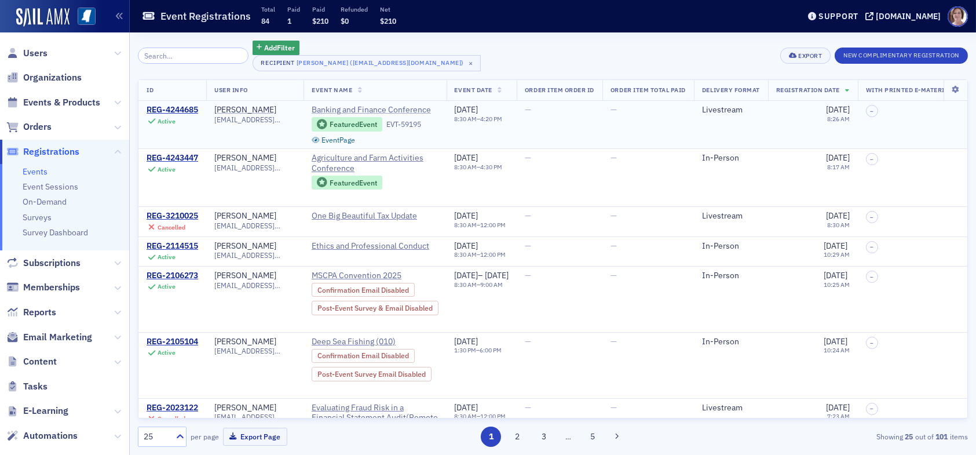
click at [352, 109] on span "Banking and Finance Conference" at bounding box center [371, 110] width 119 height 10
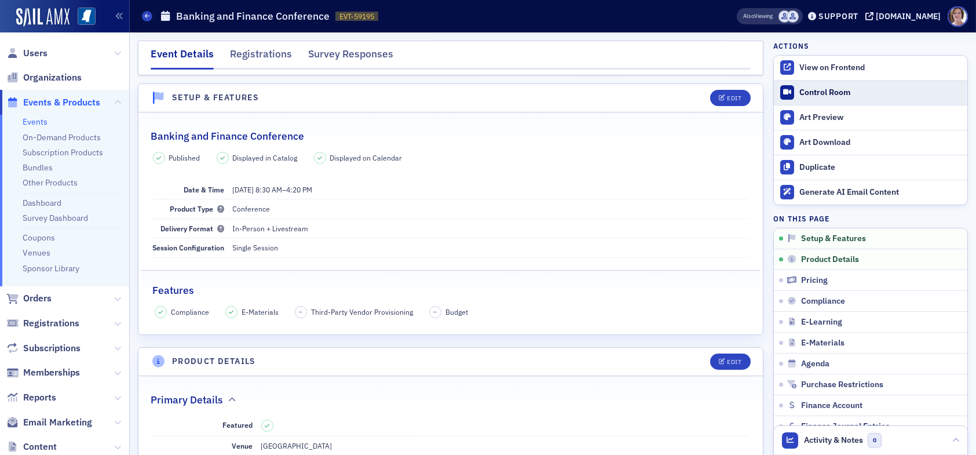
click at [803, 93] on div "Control Room" at bounding box center [880, 92] width 162 height 10
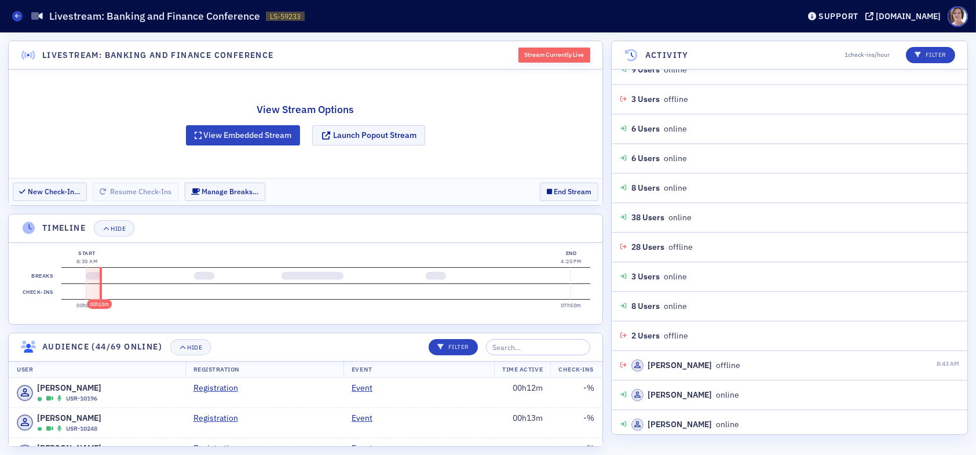
scroll to position [1166, 0]
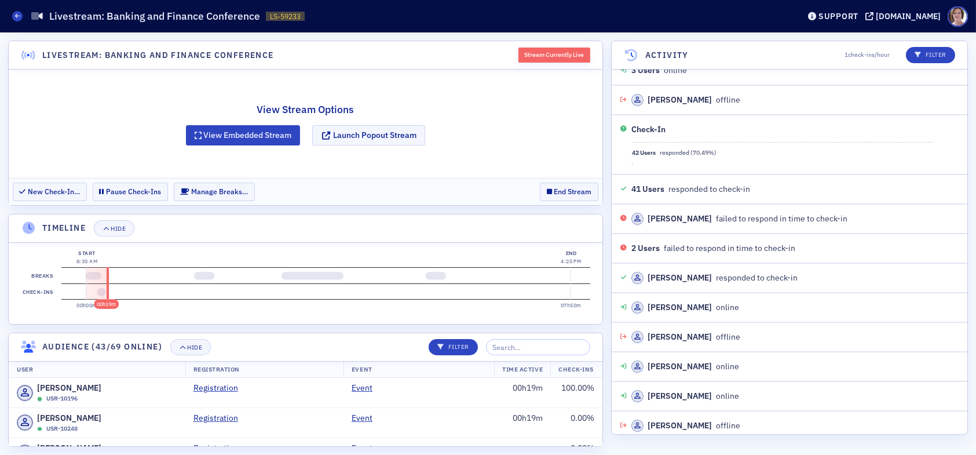
scroll to position [1460, 0]
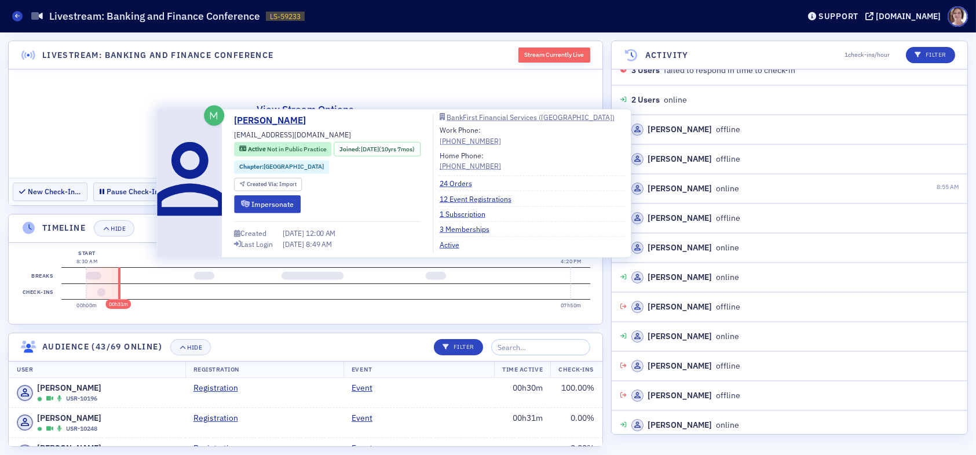
scroll to position [1608, 0]
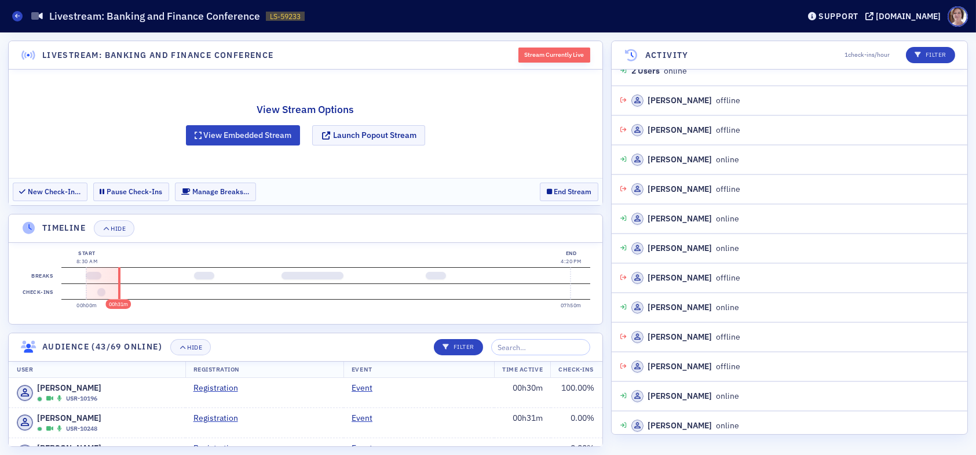
click at [781, 12] on div "Live Streams Livestream: Banking and Finance Conference LS-59233 59233" at bounding box center [396, 16] width 769 height 22
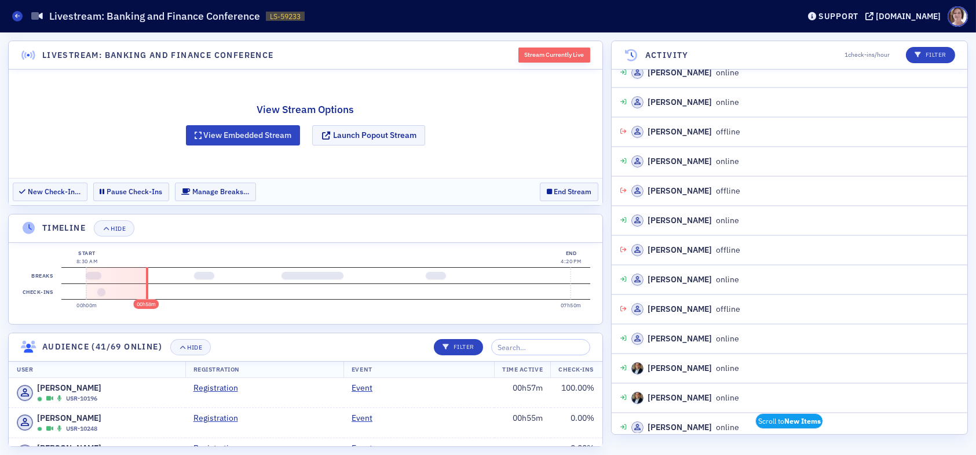
click at [750, 15] on div "Live Streams Livestream: Banking and Finance Conference LS-59233 59233" at bounding box center [396, 16] width 769 height 22
